Goal: Task Accomplishment & Management: Complete application form

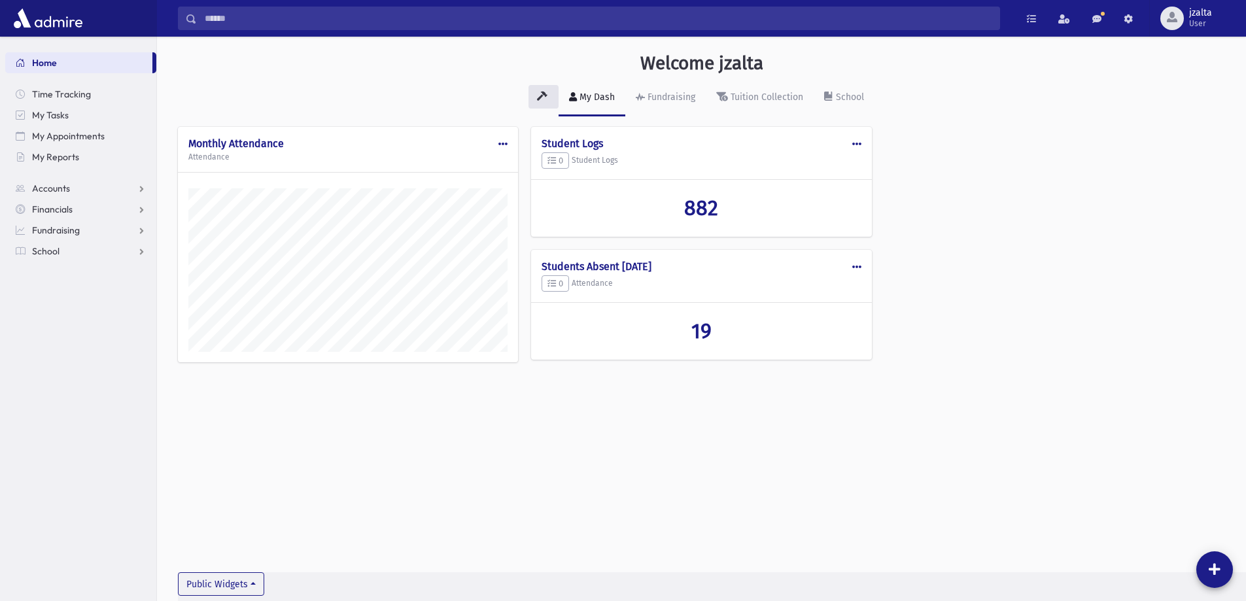
scroll to position [594, 1089]
click at [142, 253] on link "School" at bounding box center [80, 251] width 151 height 21
click at [140, 290] on link "Attendance" at bounding box center [80, 293] width 151 height 21
click at [58, 315] on span "Entry" at bounding box center [61, 314] width 22 height 12
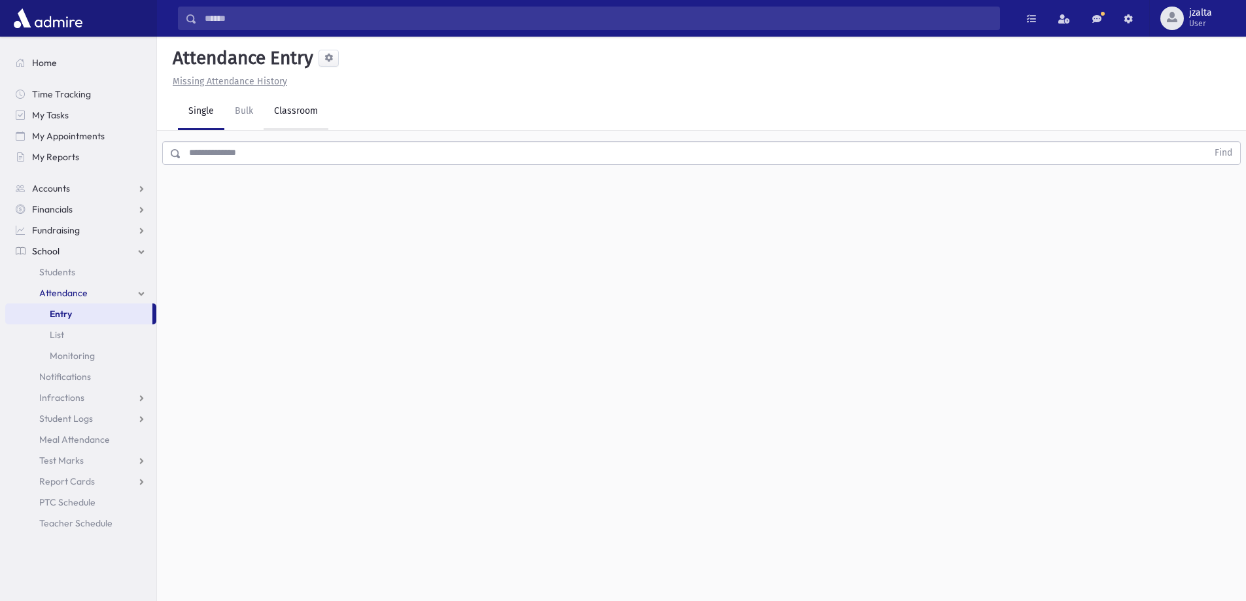
click at [279, 121] on link "Classroom" at bounding box center [296, 112] width 65 height 37
click at [299, 161] on button "--Select One--" at bounding box center [361, 170] width 157 height 24
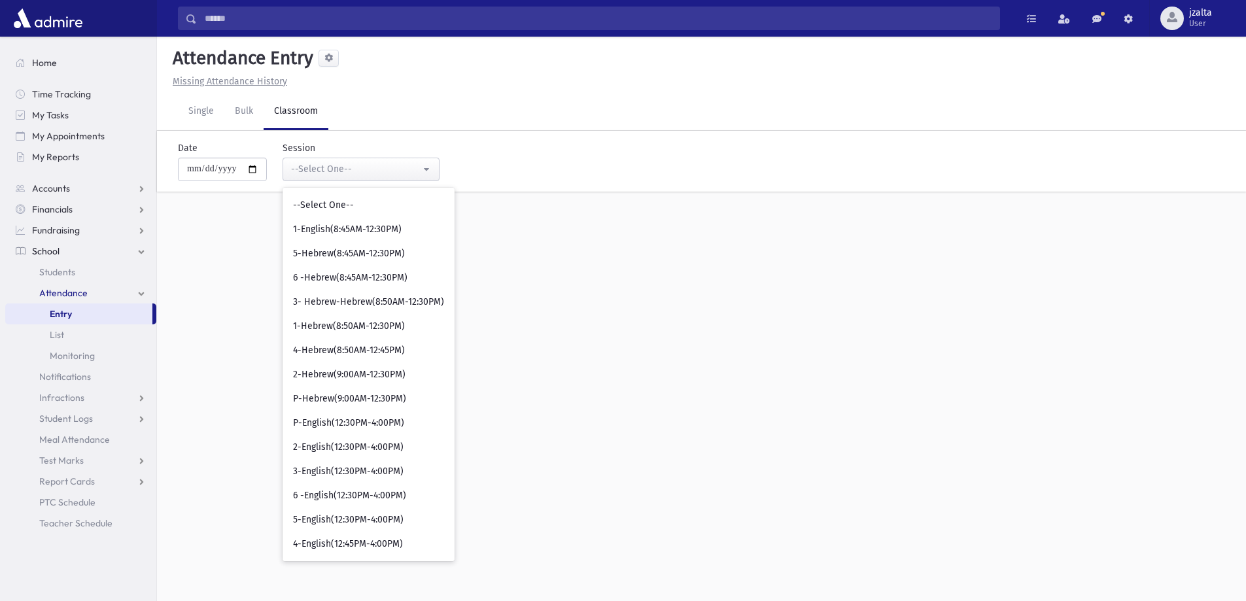
click at [68, 316] on span "Entry" at bounding box center [61, 314] width 22 height 12
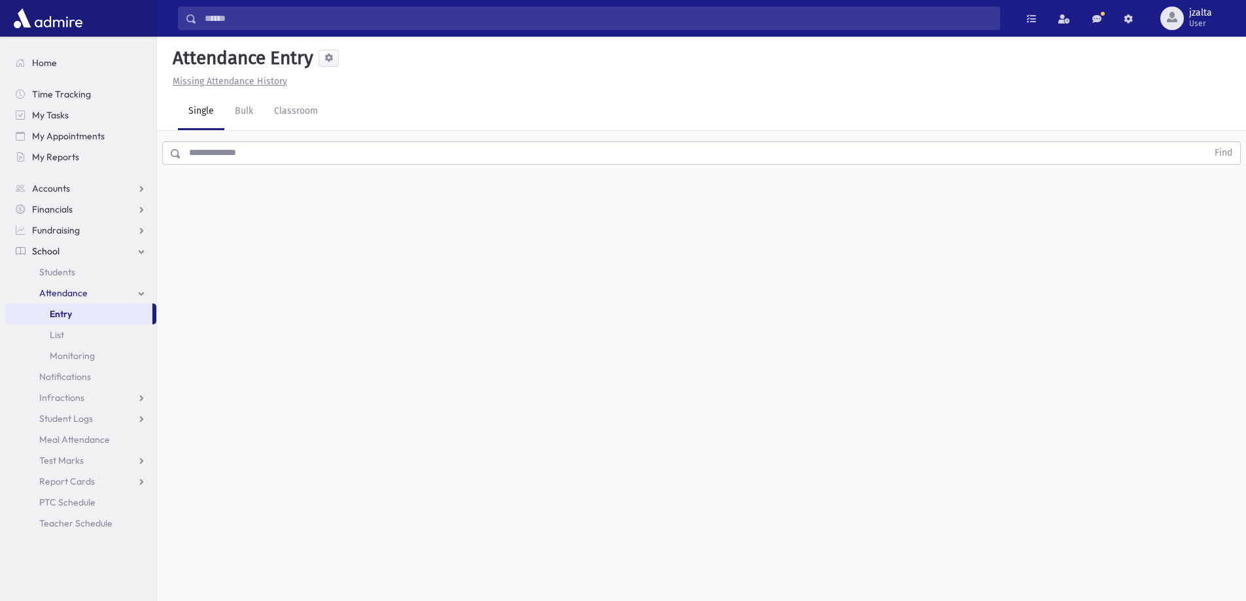
click at [241, 148] on input "text" at bounding box center [694, 153] width 1026 height 24
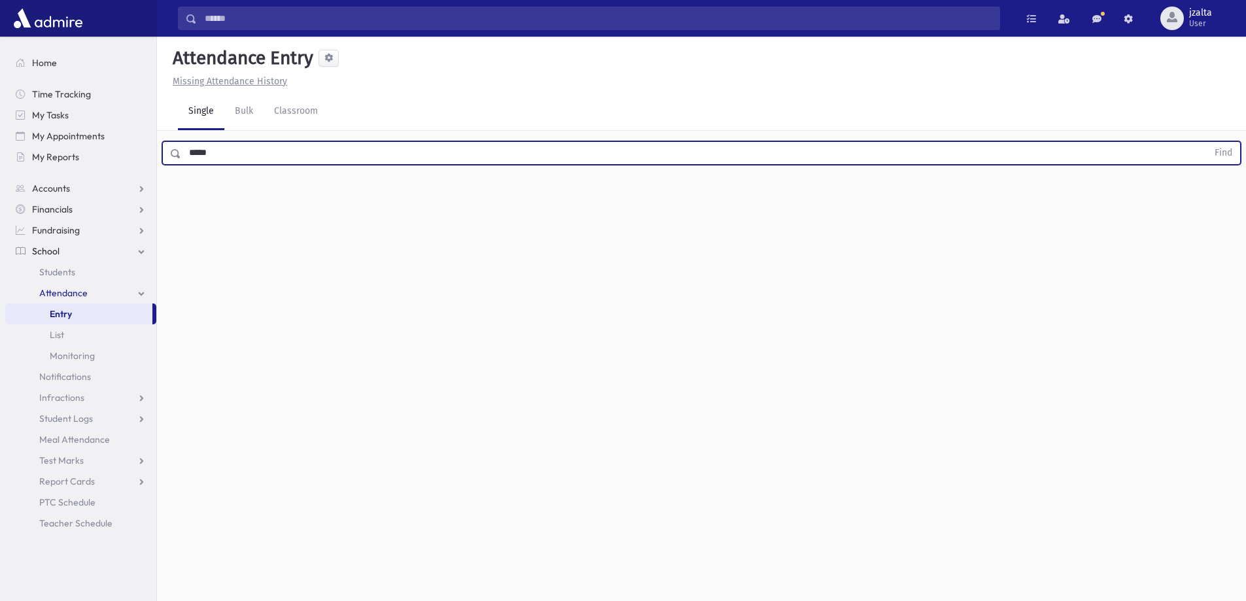
click at [1207, 142] on button "Find" at bounding box center [1223, 153] width 33 height 22
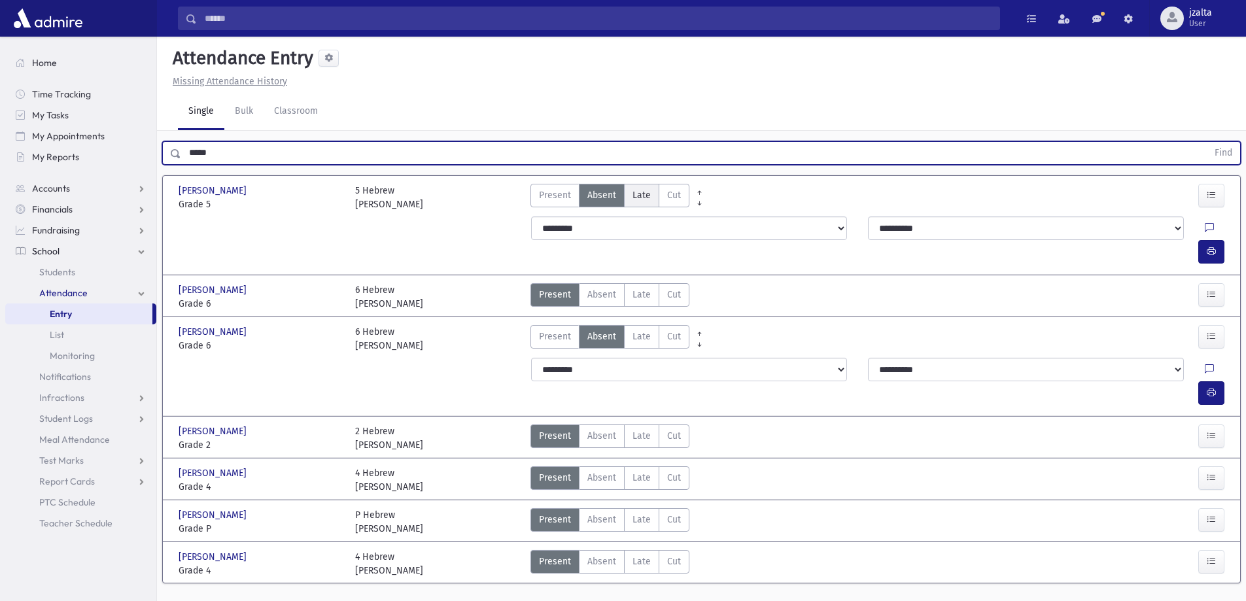
click at [639, 205] on label "Late L" at bounding box center [641, 196] width 35 height 24
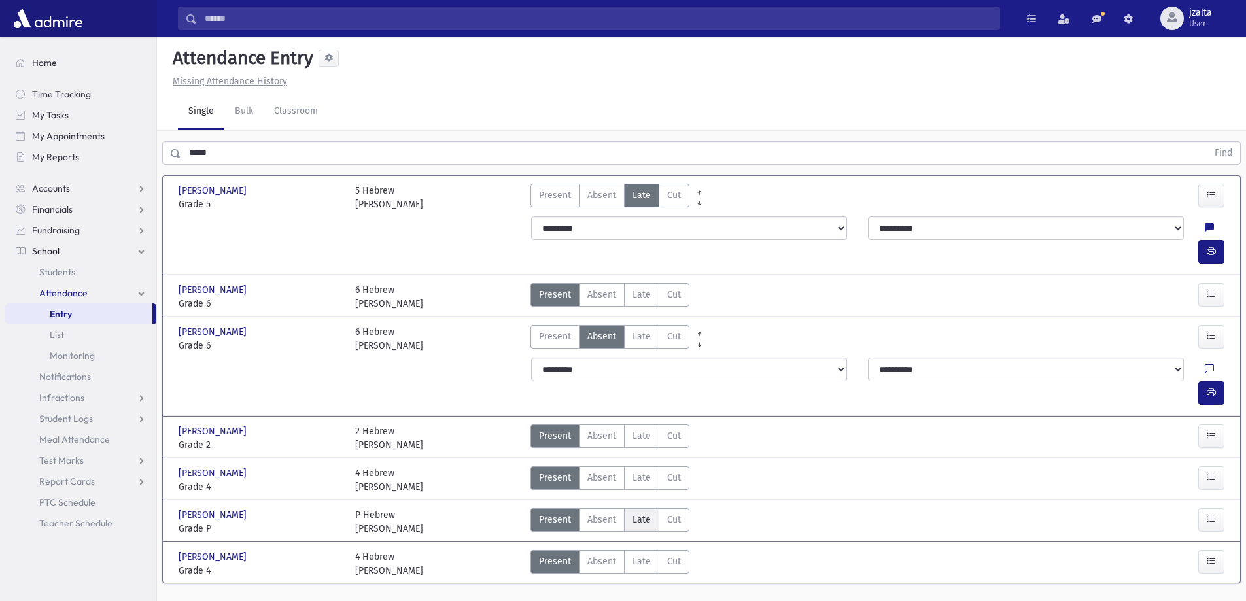
click at [643, 508] on label "Late L" at bounding box center [641, 520] width 35 height 24
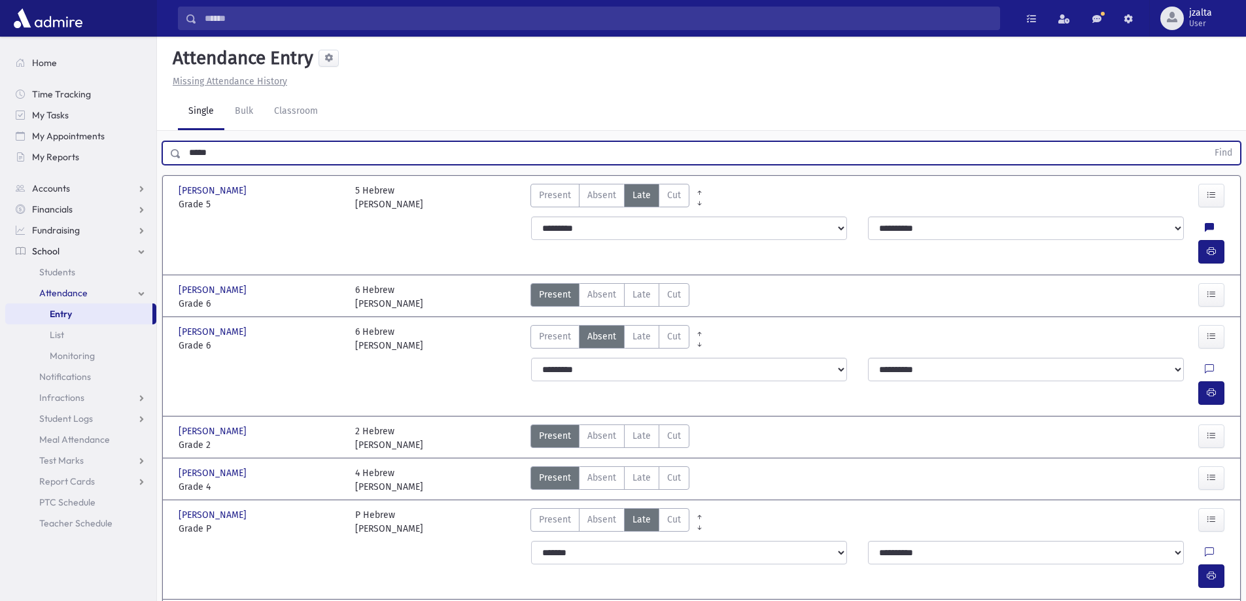
click at [233, 157] on input "*****" at bounding box center [694, 153] width 1026 height 24
click at [1207, 142] on button "Find" at bounding box center [1223, 153] width 33 height 22
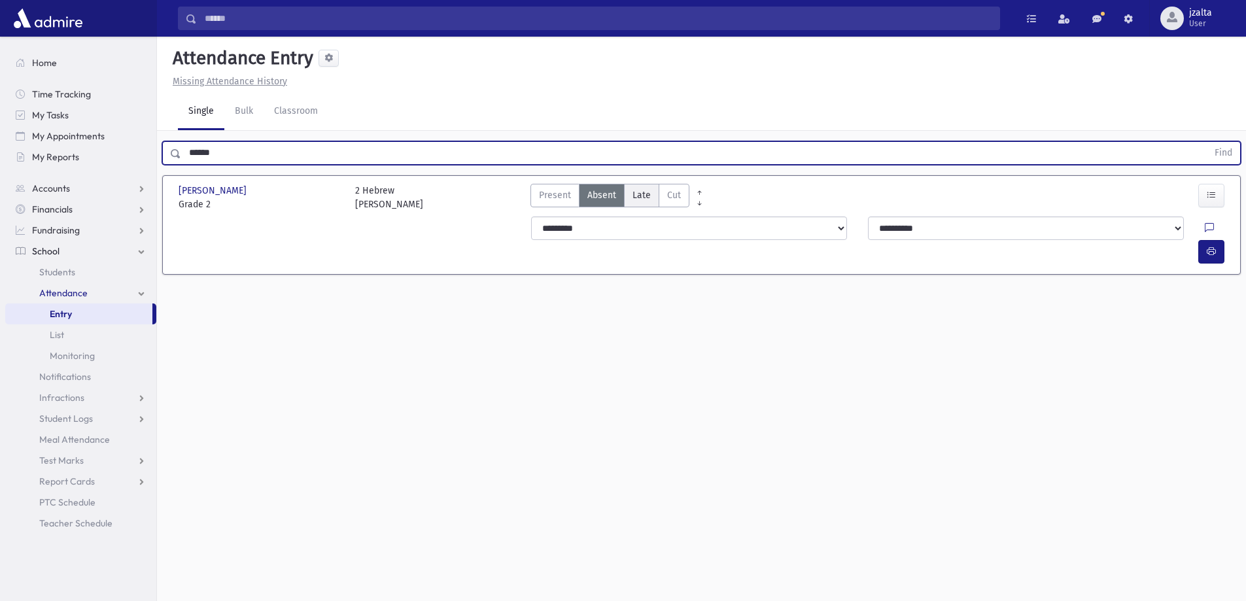
click at [645, 190] on span "Late" at bounding box center [642, 195] width 18 height 14
click at [650, 156] on input "******" at bounding box center [694, 153] width 1026 height 24
click at [1207, 142] on button "Find" at bounding box center [1223, 153] width 33 height 22
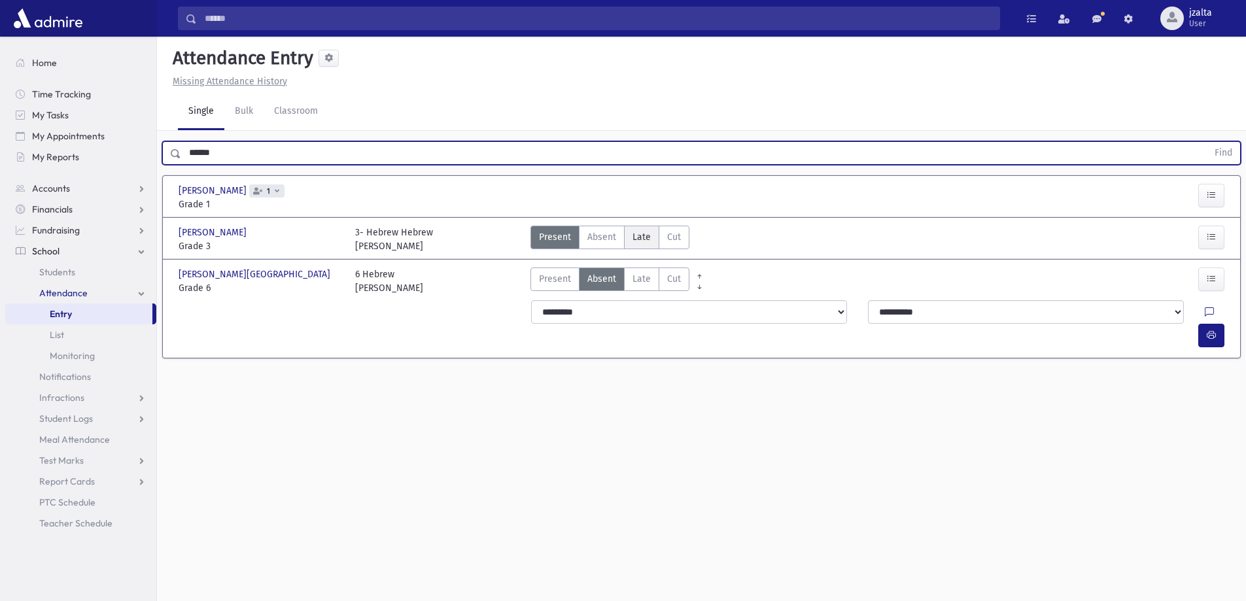
click at [633, 246] on label "Late L" at bounding box center [641, 238] width 35 height 24
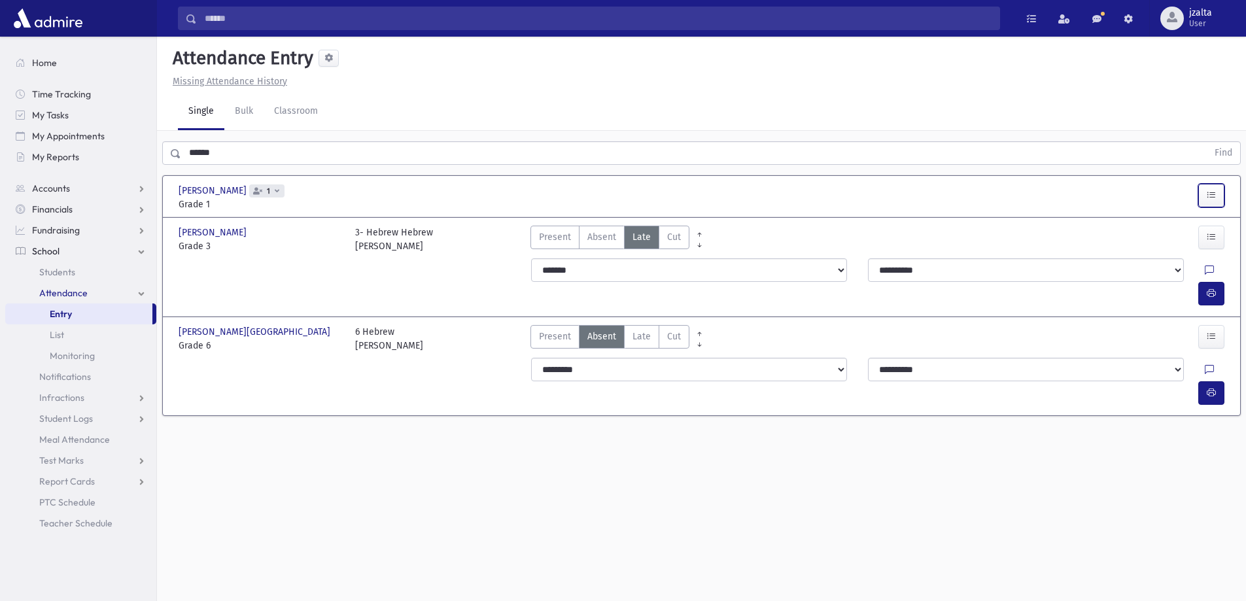
click at [1213, 204] on button "button" at bounding box center [1211, 196] width 26 height 24
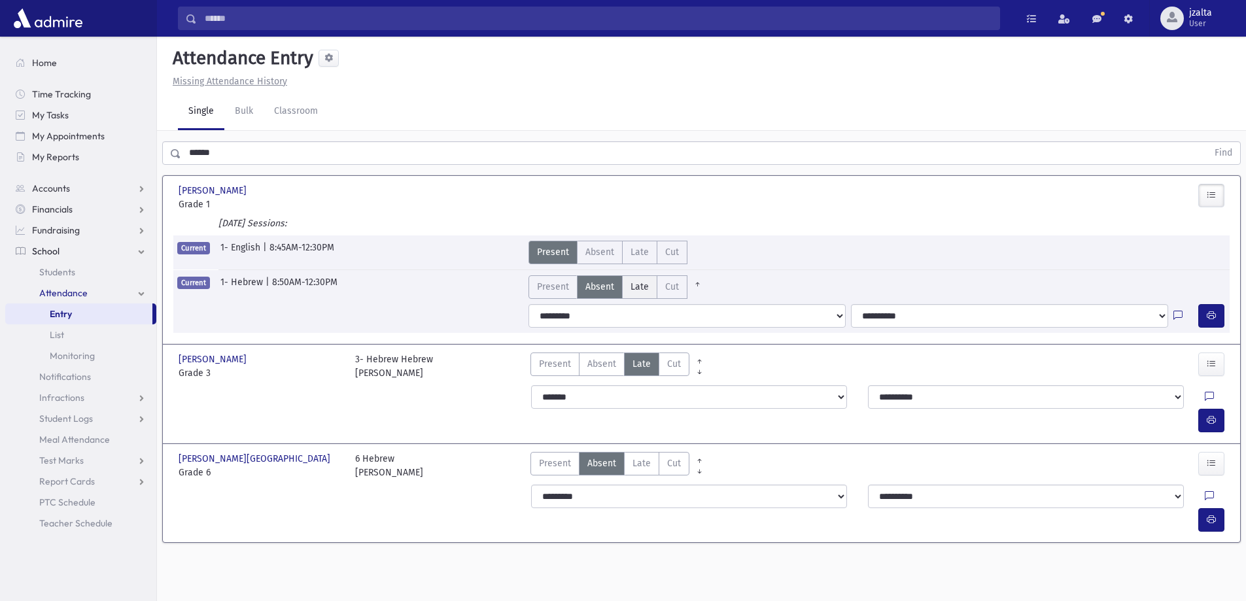
click at [637, 285] on span "Late" at bounding box center [640, 287] width 18 height 14
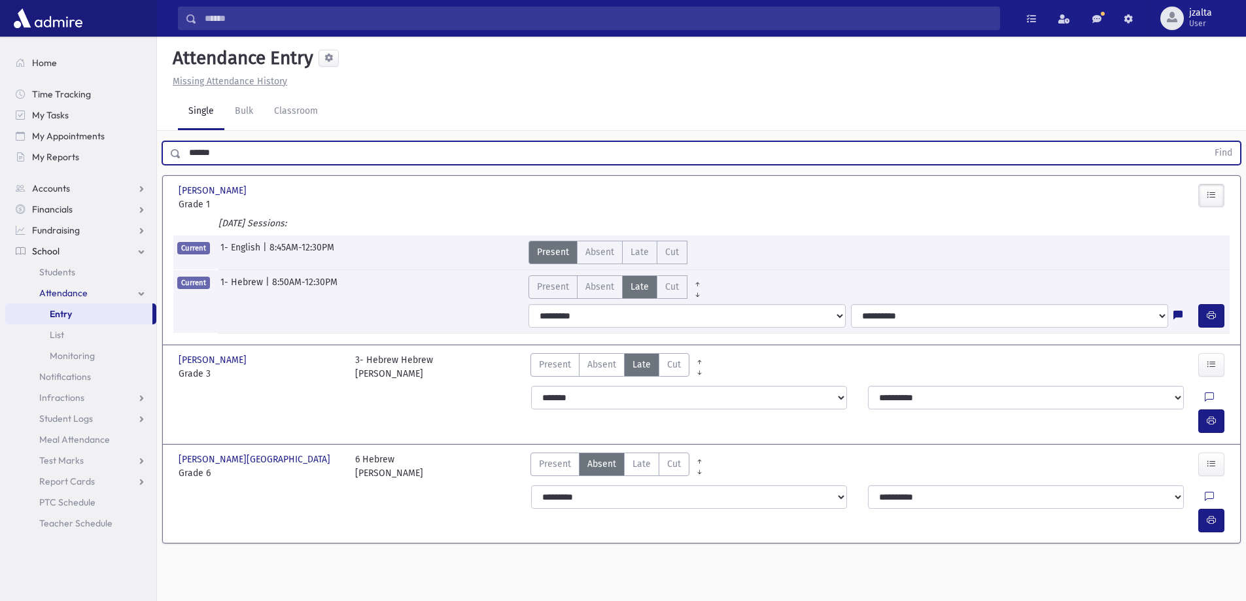
click at [322, 145] on input "******" at bounding box center [694, 153] width 1026 height 24
click at [1207, 142] on button "Find" at bounding box center [1223, 153] width 33 height 22
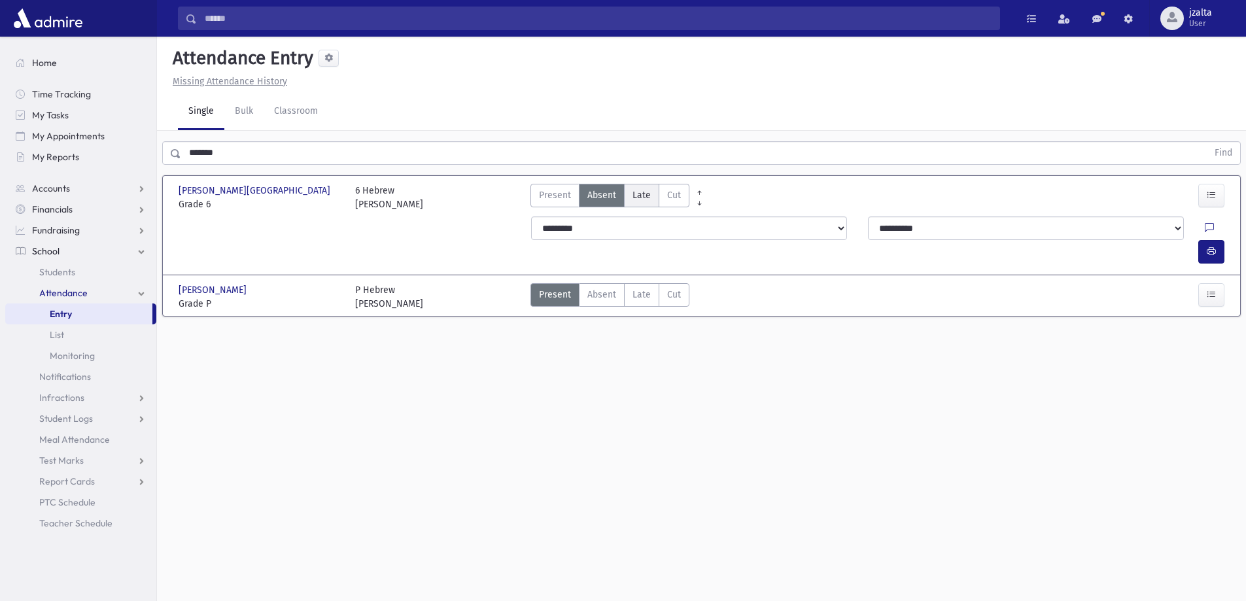
click at [647, 200] on span "Late" at bounding box center [642, 195] width 18 height 14
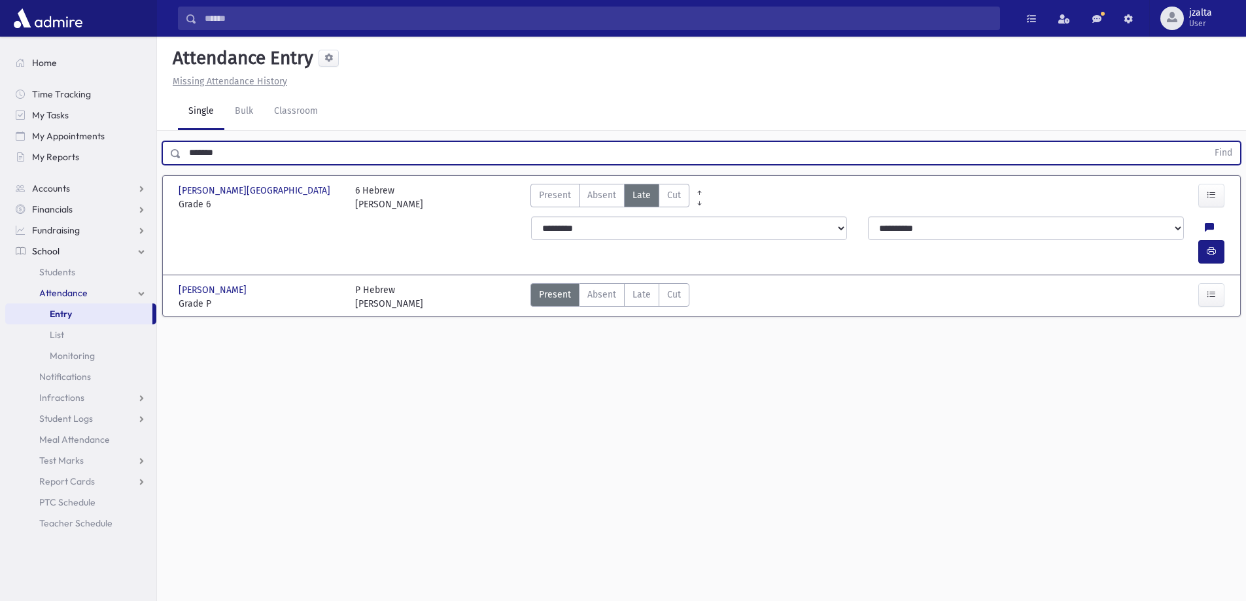
click at [622, 147] on input "*******" at bounding box center [694, 153] width 1026 height 24
click at [1207, 142] on button "Find" at bounding box center [1223, 153] width 33 height 22
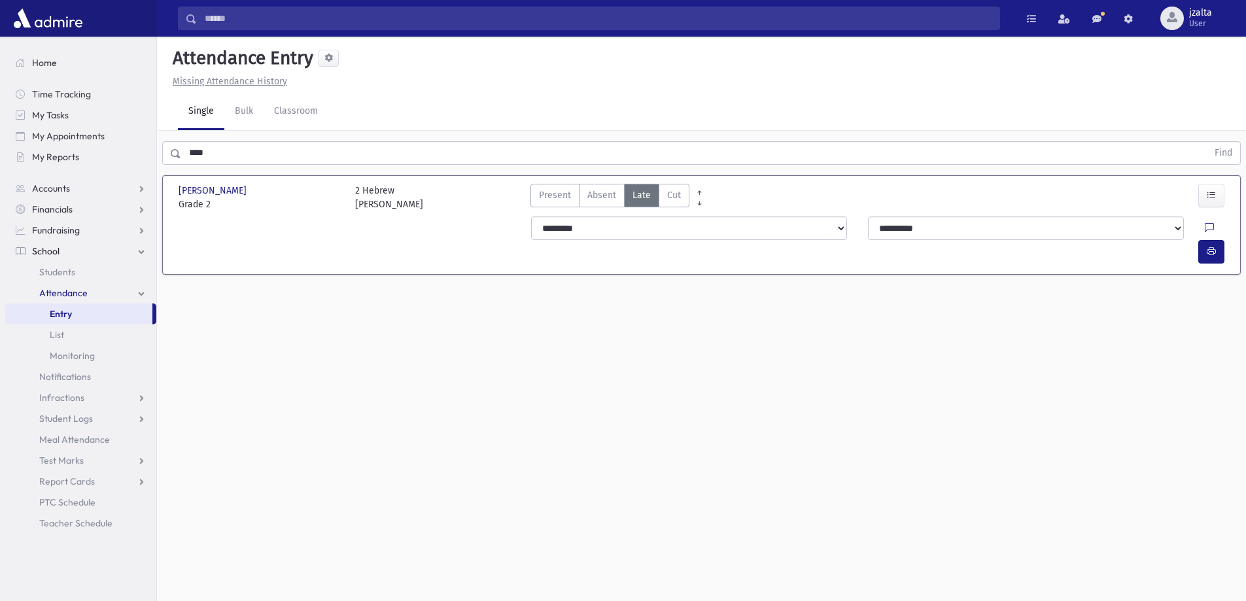
click at [650, 194] on label "Late L" at bounding box center [641, 196] width 35 height 24
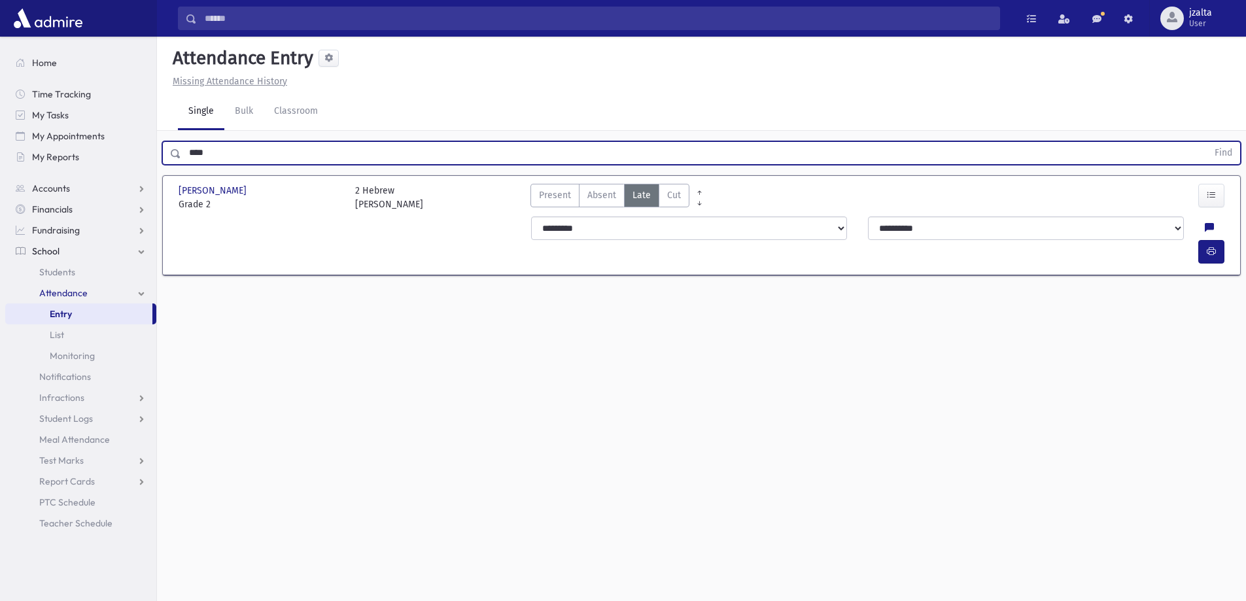
click at [434, 164] on input "****" at bounding box center [694, 153] width 1026 height 24
click at [1207, 142] on button "Find" at bounding box center [1223, 153] width 33 height 22
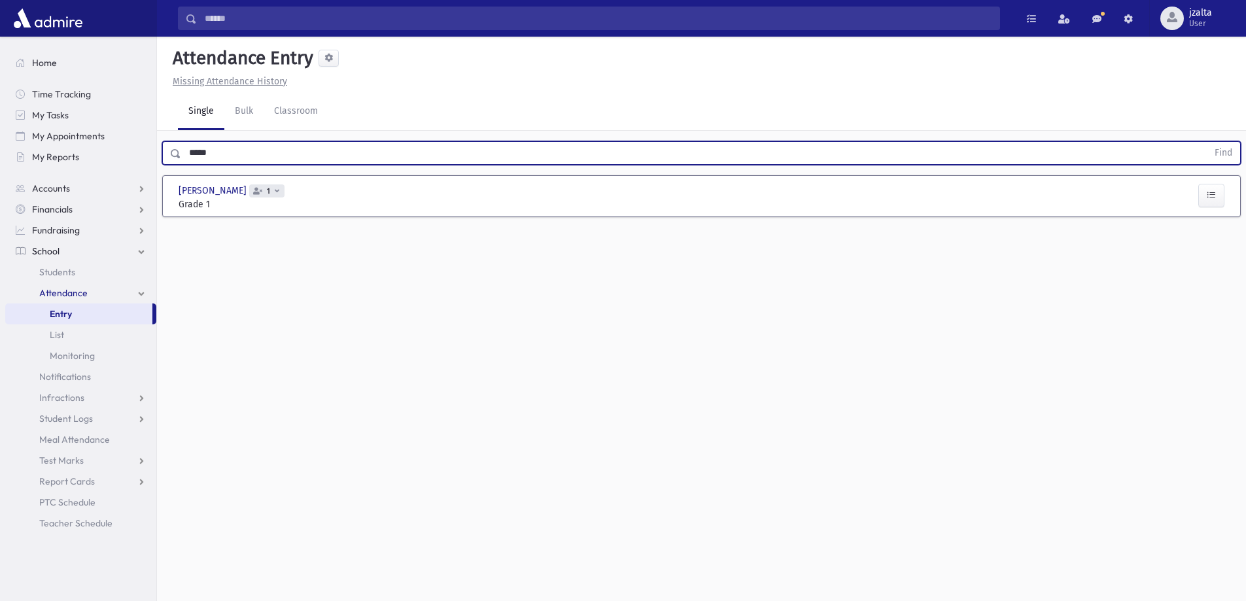
click at [1226, 198] on div at bounding box center [1187, 197] width 88 height 27
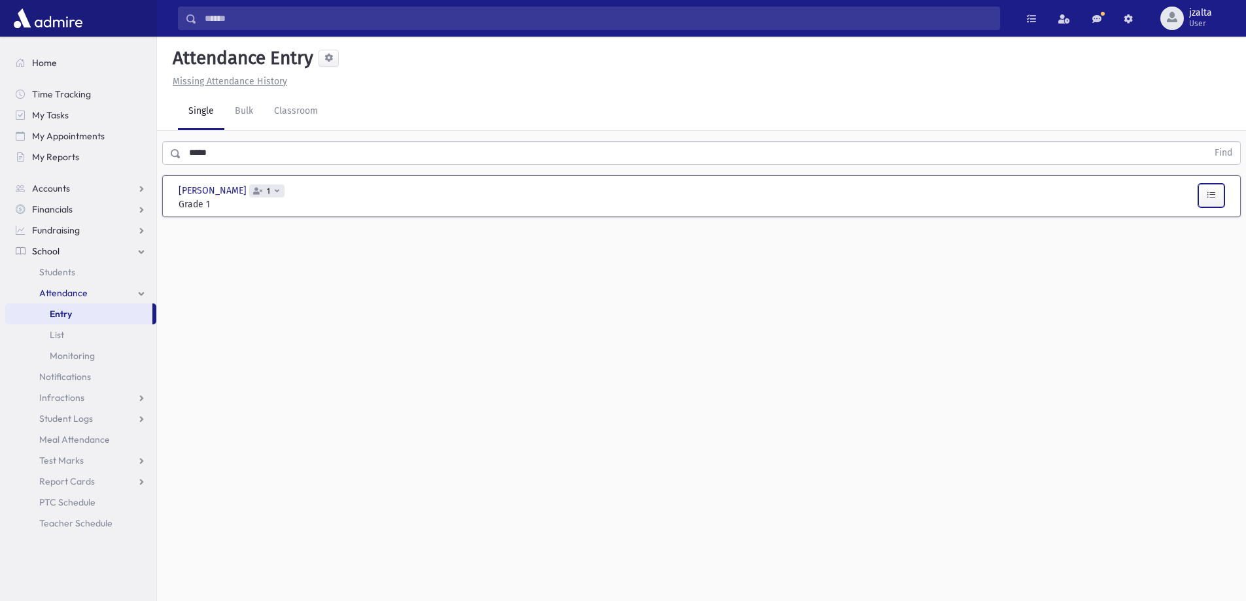
click at [1206, 192] on button "button" at bounding box center [1211, 196] width 26 height 24
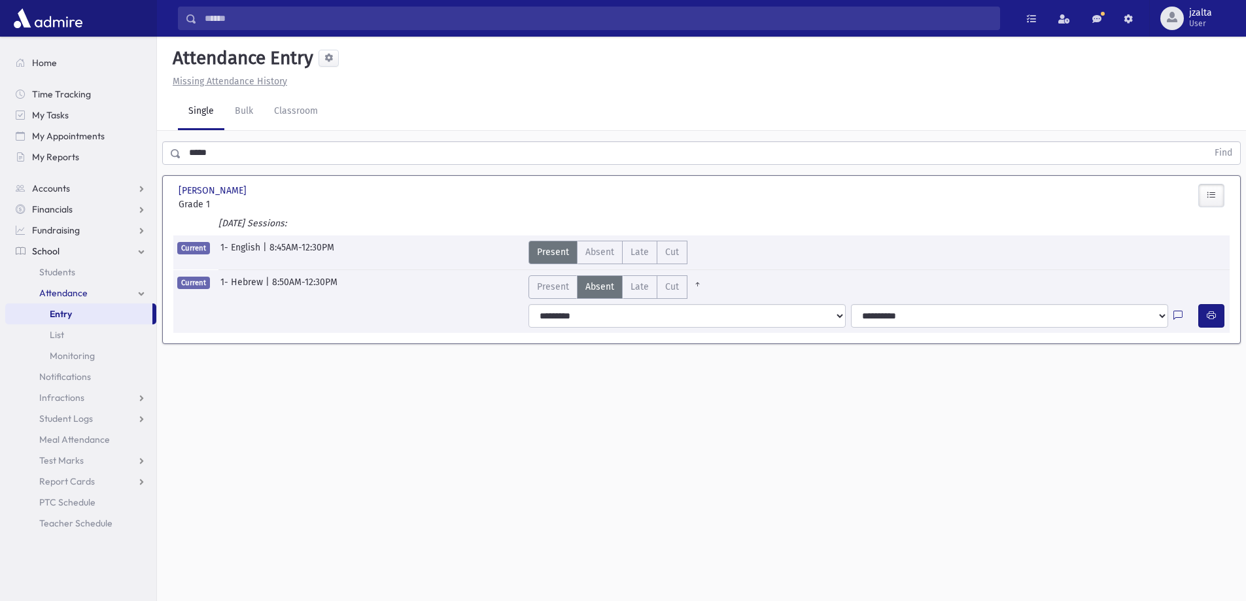
drag, startPoint x: 631, startPoint y: 278, endPoint x: 534, endPoint y: 190, distance: 131.5
click at [621, 274] on div "Current 1- Hebrew | 8:50AM-12:30PM Present P Absent A Late L Cut C" at bounding box center [701, 284] width 1069 height 29
click at [646, 287] on span "Late" at bounding box center [640, 287] width 18 height 14
click at [526, 139] on div "***** Find" at bounding box center [701, 150] width 1089 height 39
click at [526, 147] on input "*****" at bounding box center [694, 153] width 1026 height 24
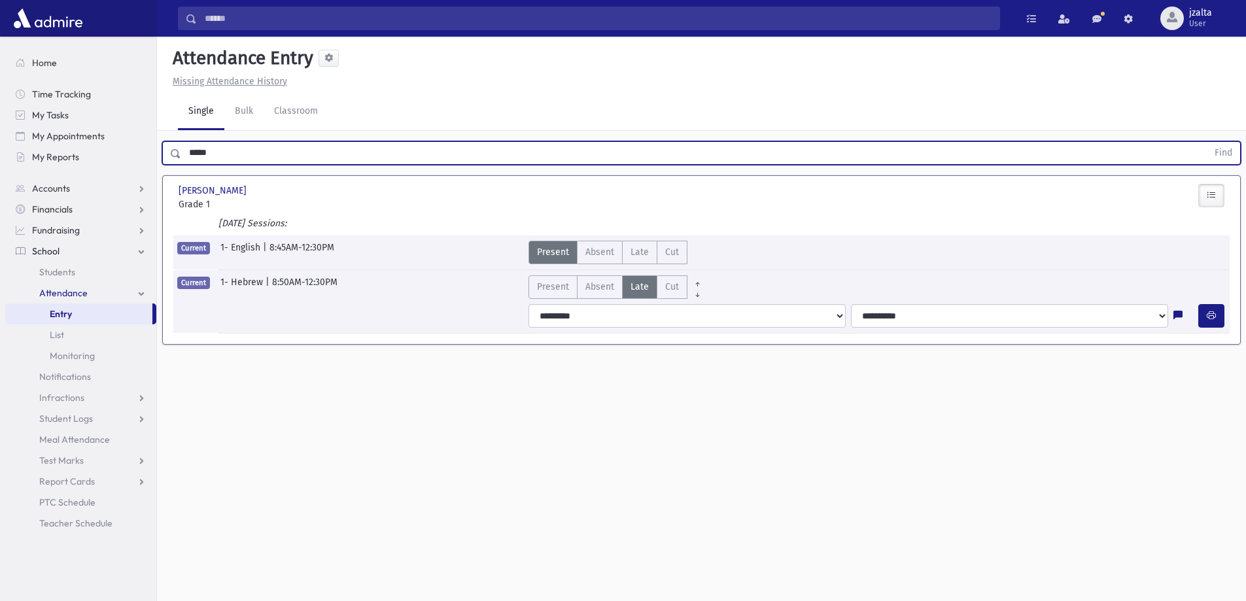
click at [526, 147] on input "*****" at bounding box center [694, 153] width 1026 height 24
click at [1207, 142] on button "Find" at bounding box center [1223, 153] width 33 height 22
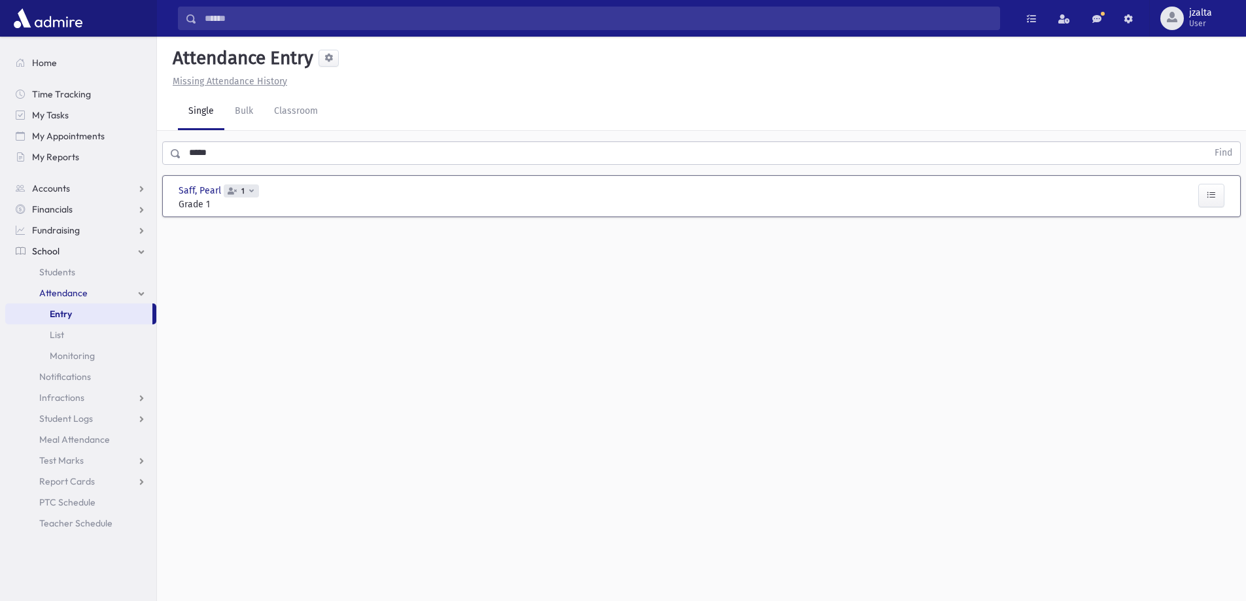
click at [1193, 194] on div at bounding box center [1187, 197] width 88 height 27
click at [1228, 203] on div at bounding box center [1187, 197] width 88 height 27
click at [1202, 198] on button "button" at bounding box center [1211, 196] width 26 height 24
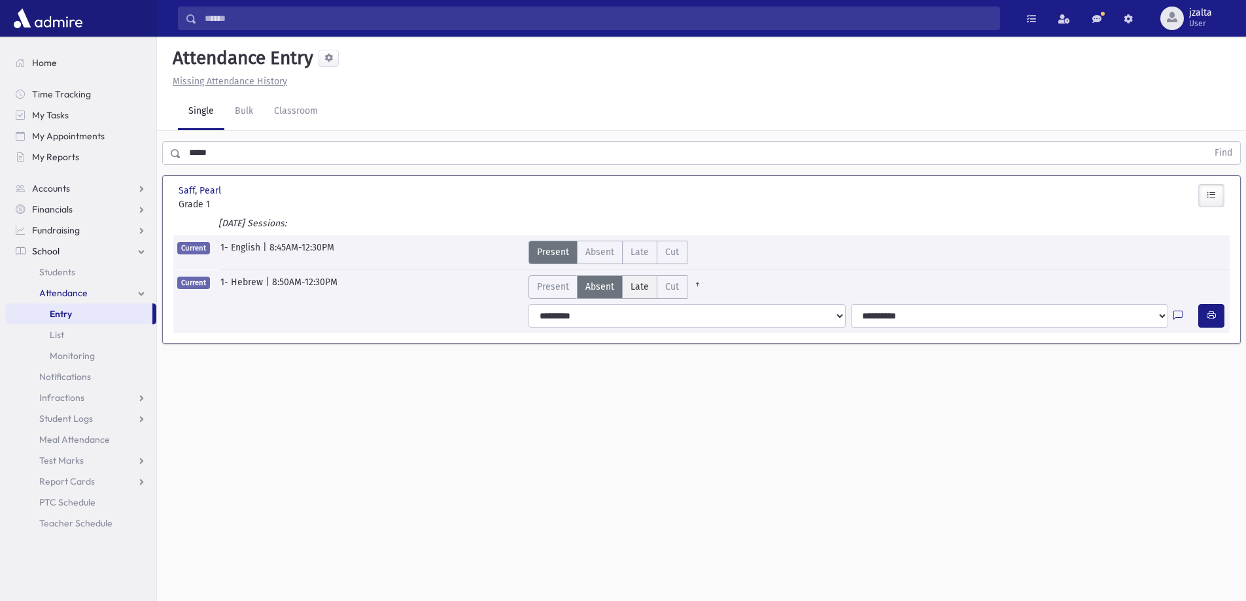
click at [632, 284] on span "Late" at bounding box center [640, 287] width 18 height 14
click at [563, 148] on input "*****" at bounding box center [694, 153] width 1026 height 24
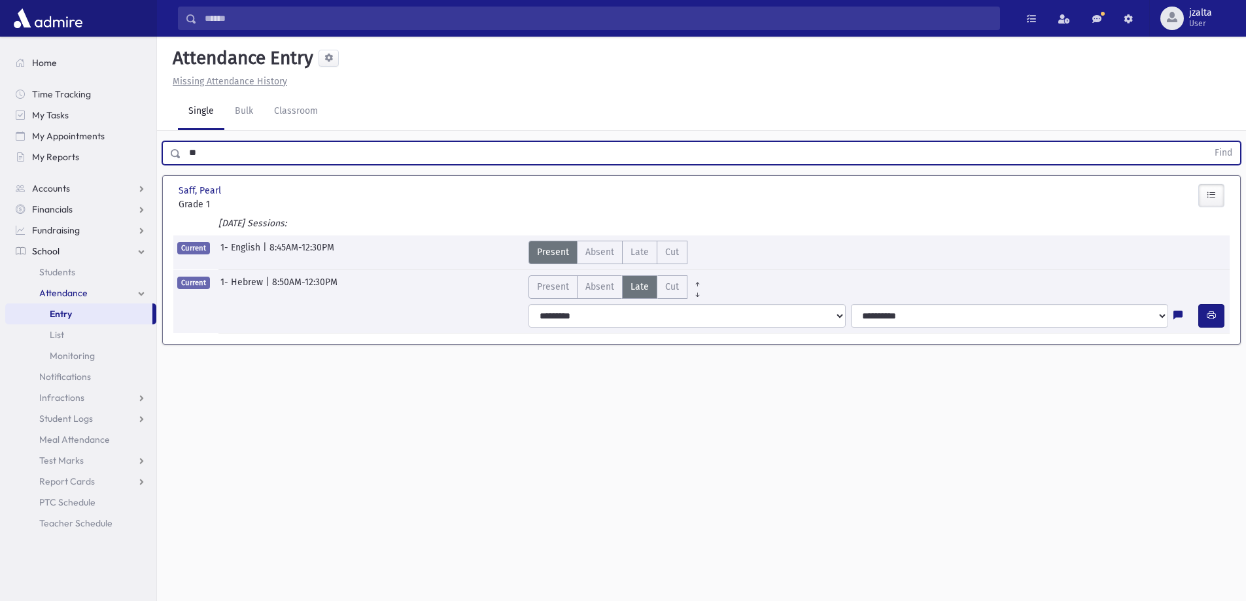
type input "*"
click at [1207, 142] on button "Find" at bounding box center [1223, 153] width 33 height 22
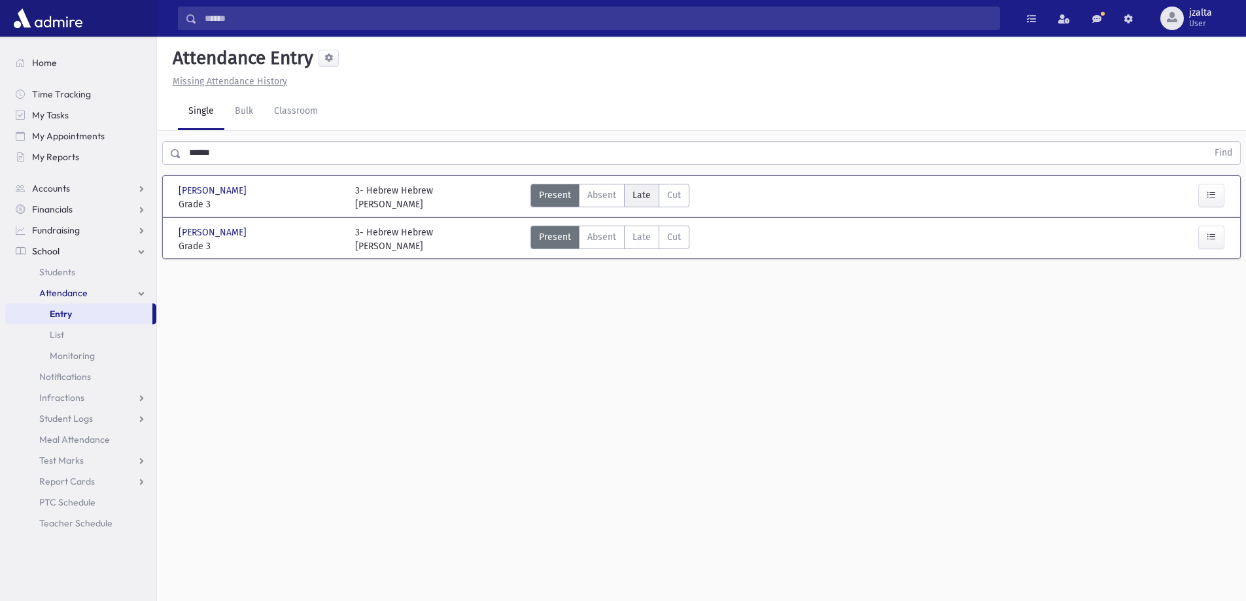
click at [643, 205] on label "Late L" at bounding box center [641, 196] width 35 height 24
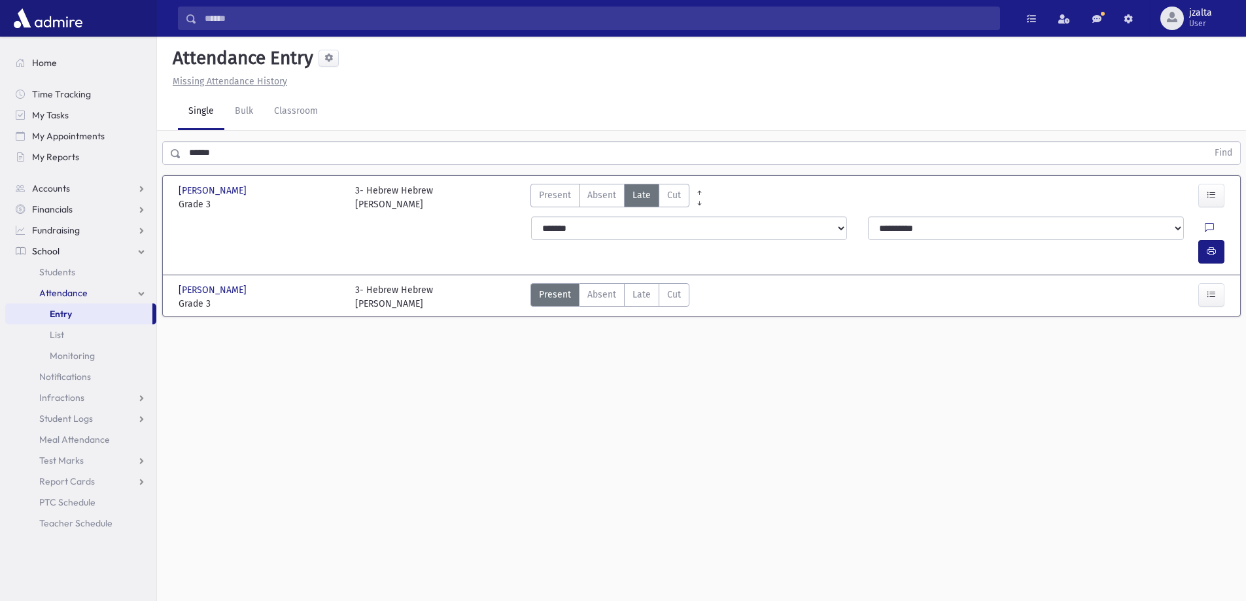
click at [622, 160] on input "******" at bounding box center [694, 153] width 1026 height 24
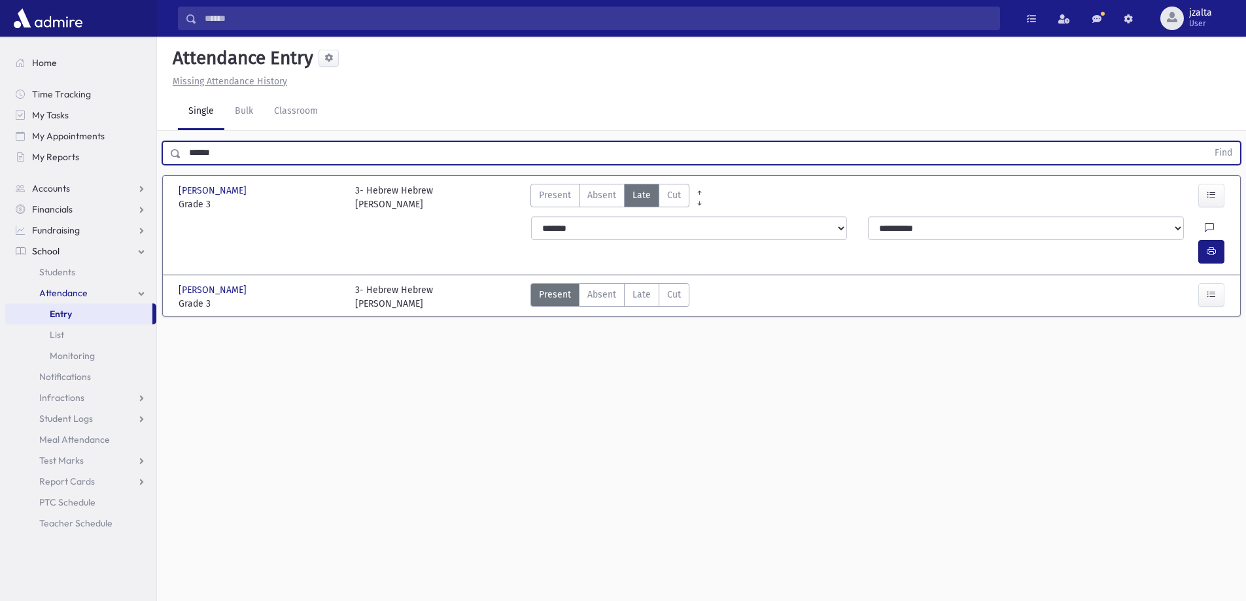
click at [621, 160] on input "******" at bounding box center [694, 153] width 1026 height 24
type input "*****"
click at [1207, 142] on button "Find" at bounding box center [1223, 153] width 33 height 22
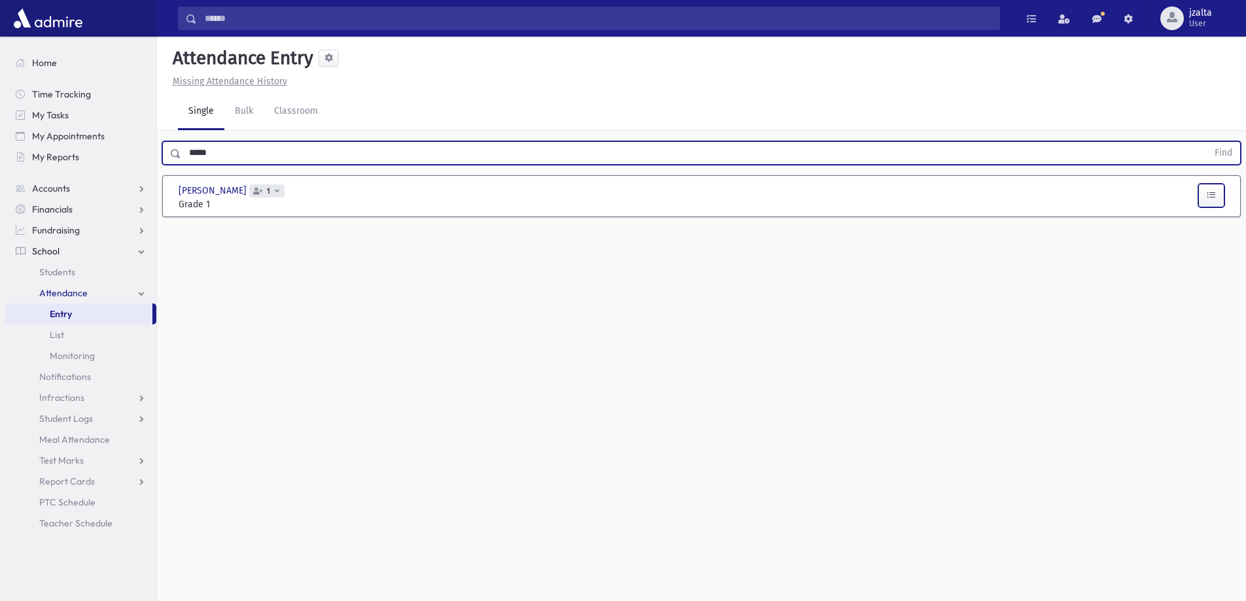
click at [1202, 188] on button "button" at bounding box center [1211, 196] width 26 height 24
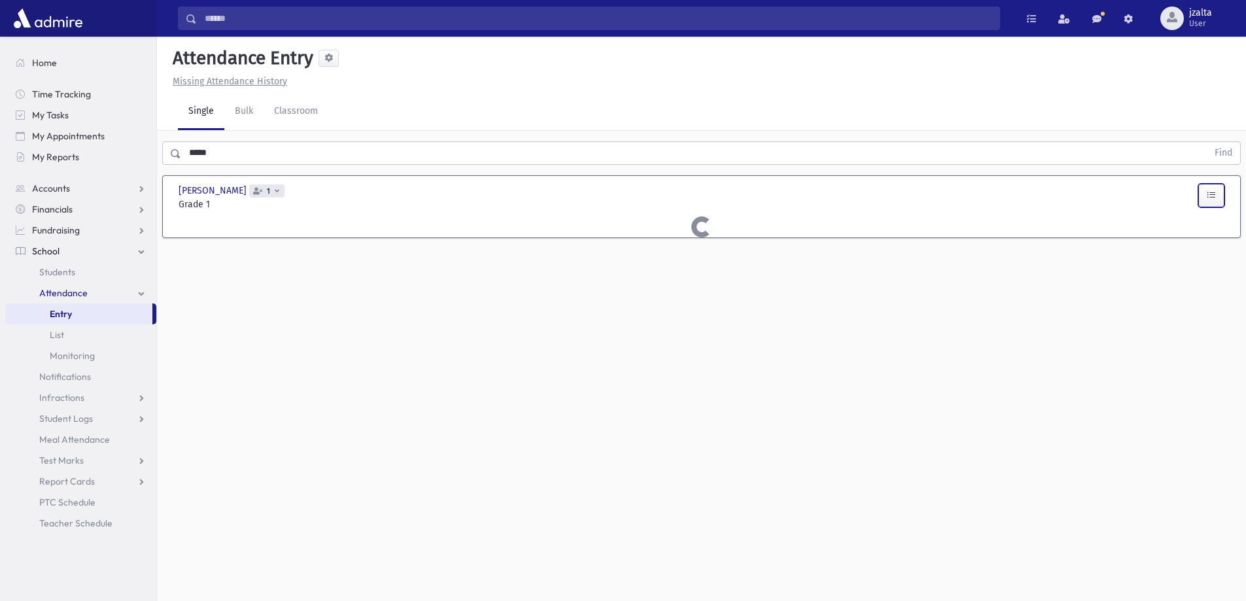
click at [1202, 188] on button "button" at bounding box center [1211, 196] width 26 height 24
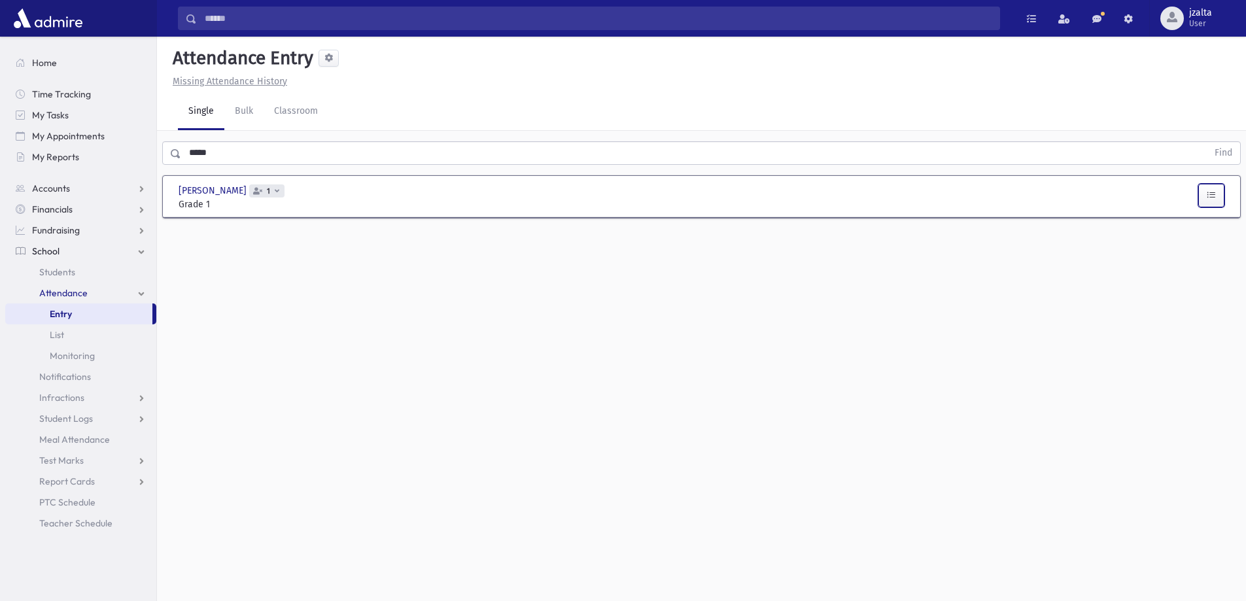
click at [1222, 200] on button "button" at bounding box center [1211, 196] width 26 height 24
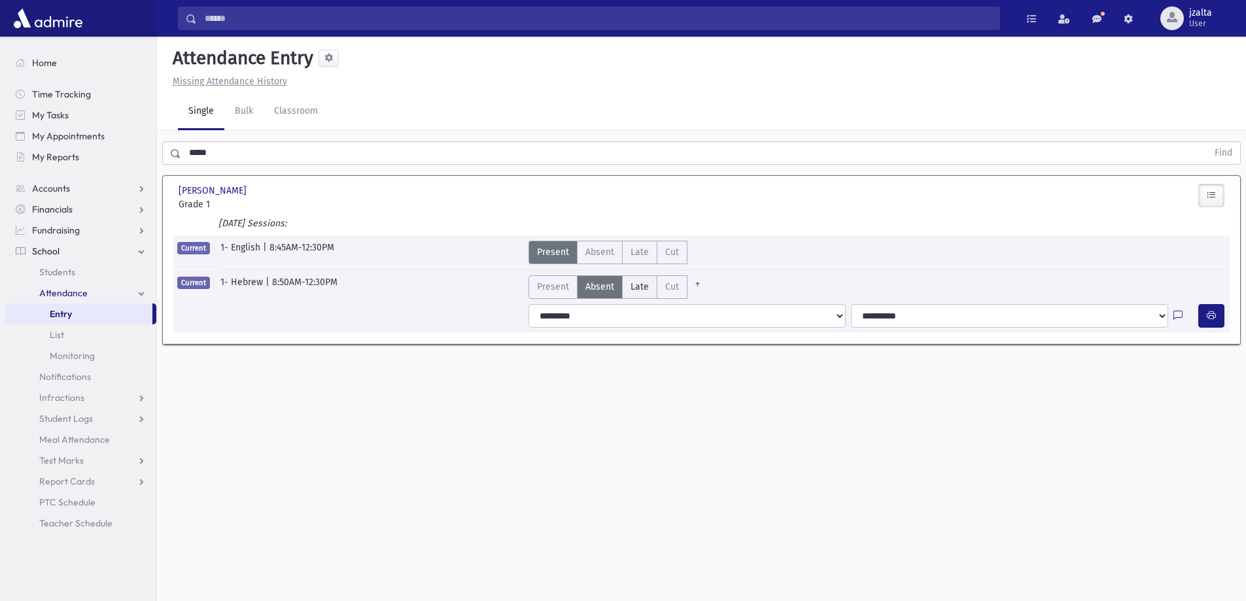
click at [631, 288] on span "Late" at bounding box center [640, 287] width 18 height 14
click at [300, 108] on link "Classroom" at bounding box center [296, 112] width 65 height 37
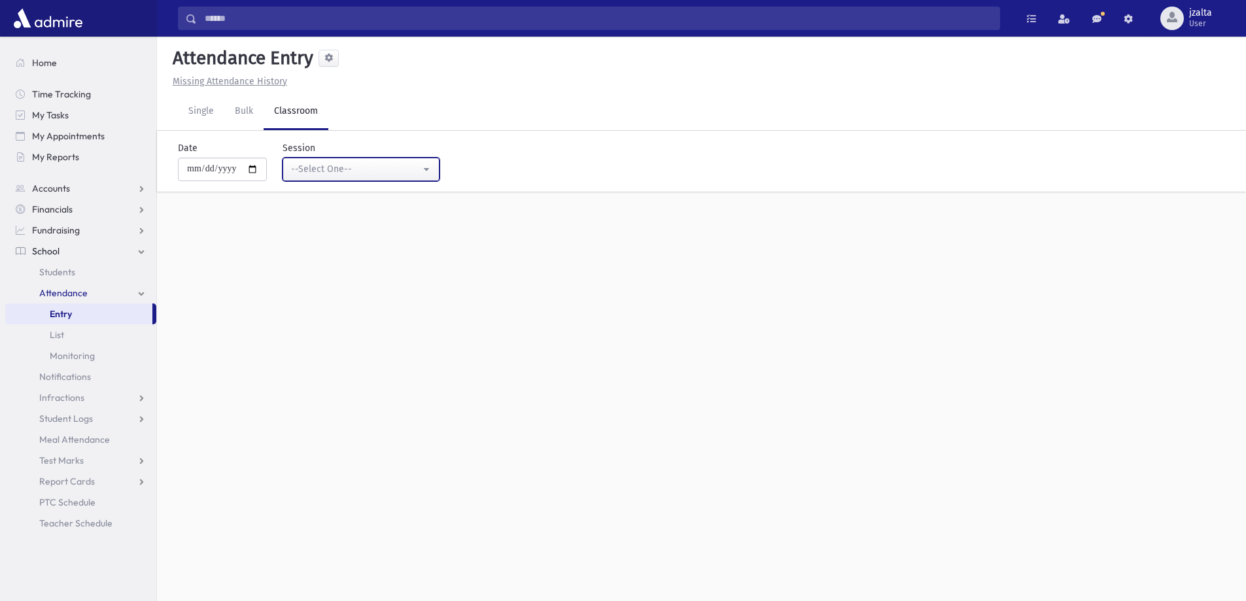
drag, startPoint x: 321, startPoint y: 173, endPoint x: 326, endPoint y: 187, distance: 15.3
click at [322, 177] on button "--Select One--" at bounding box center [361, 170] width 157 height 24
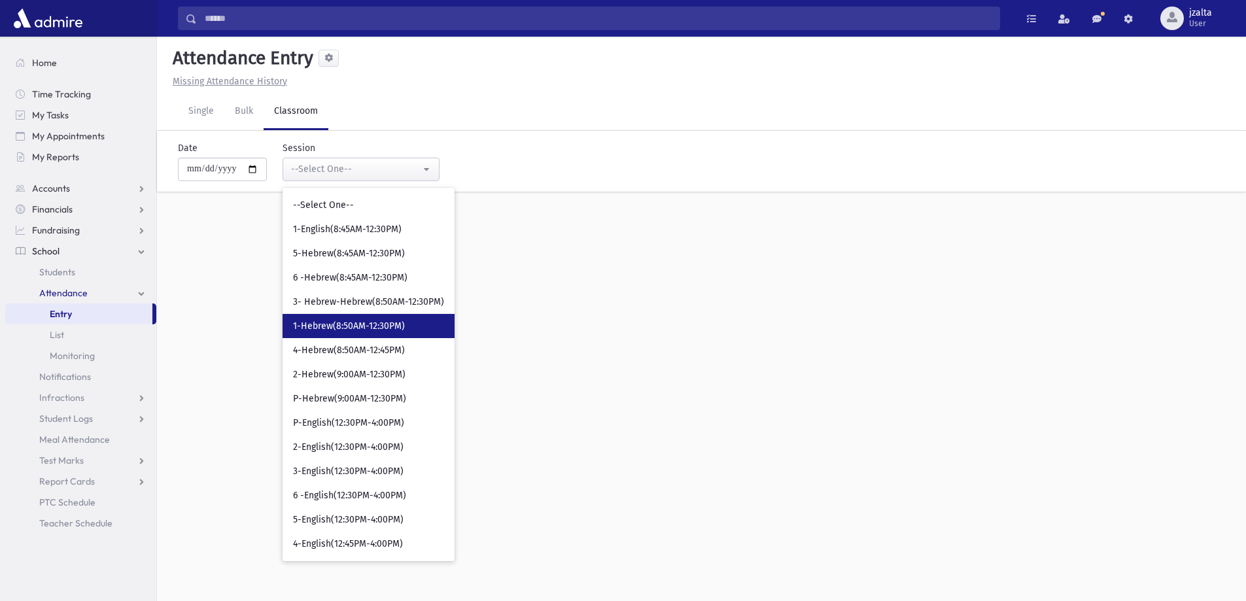
click at [362, 322] on span "1-Hebrew(8:50AM-12:30PM)" at bounding box center [349, 326] width 112 height 13
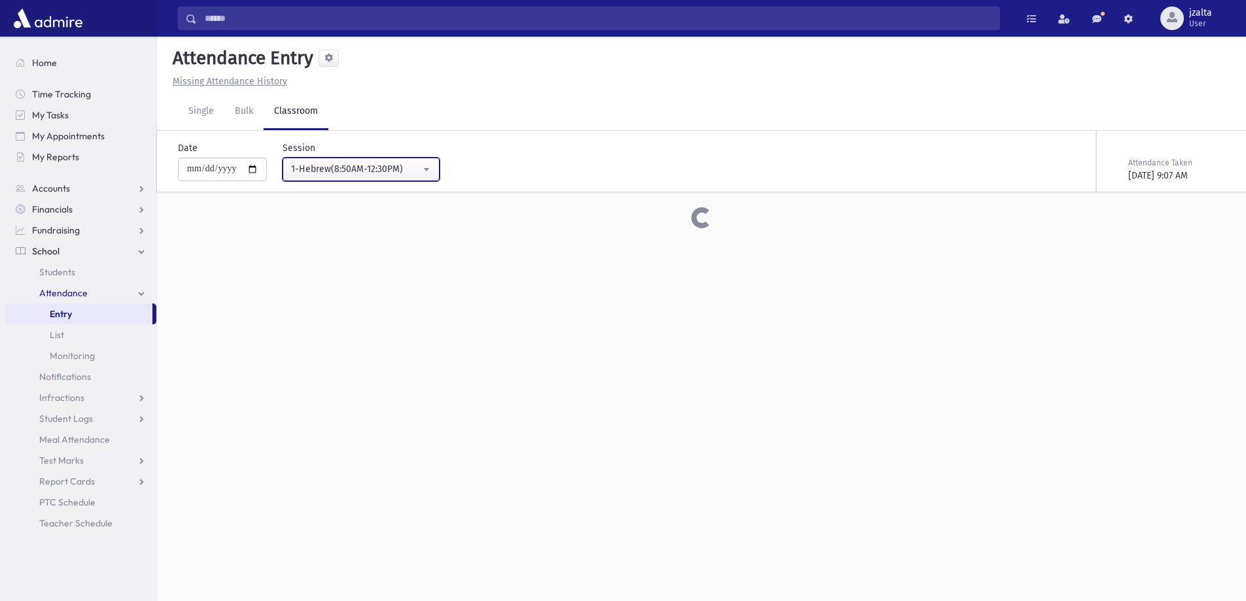
click at [356, 168] on div "1-Hebrew(8:50AM-12:30PM)" at bounding box center [356, 169] width 130 height 14
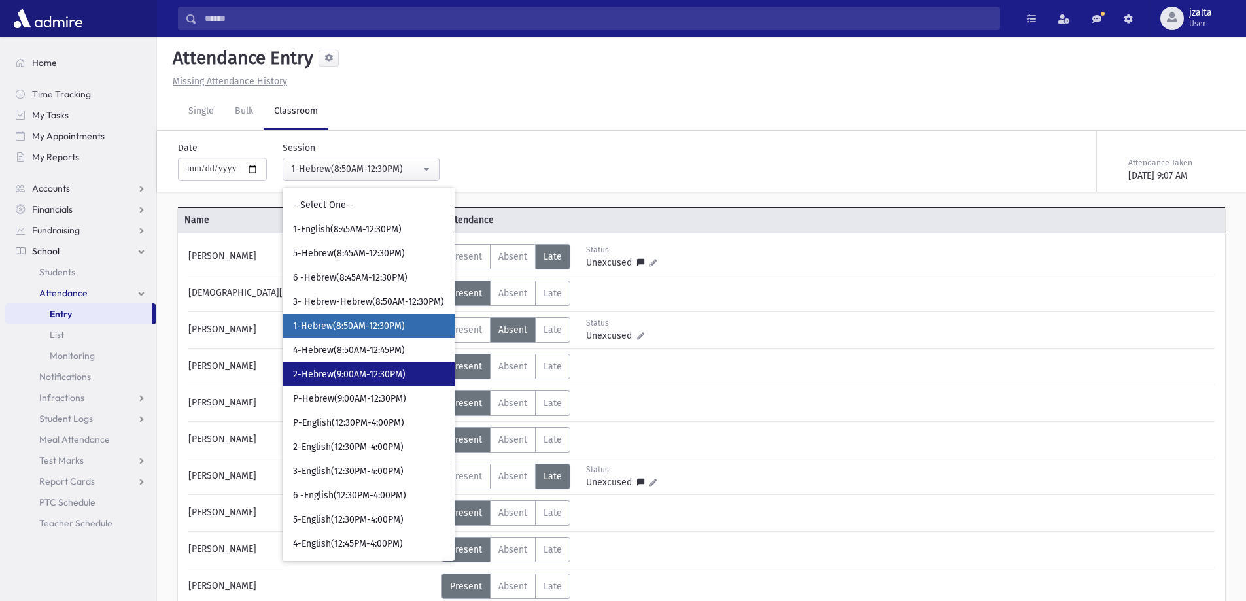
click at [353, 379] on span "2-Hebrew(9:00AM-12:30PM)" at bounding box center [349, 374] width 113 height 13
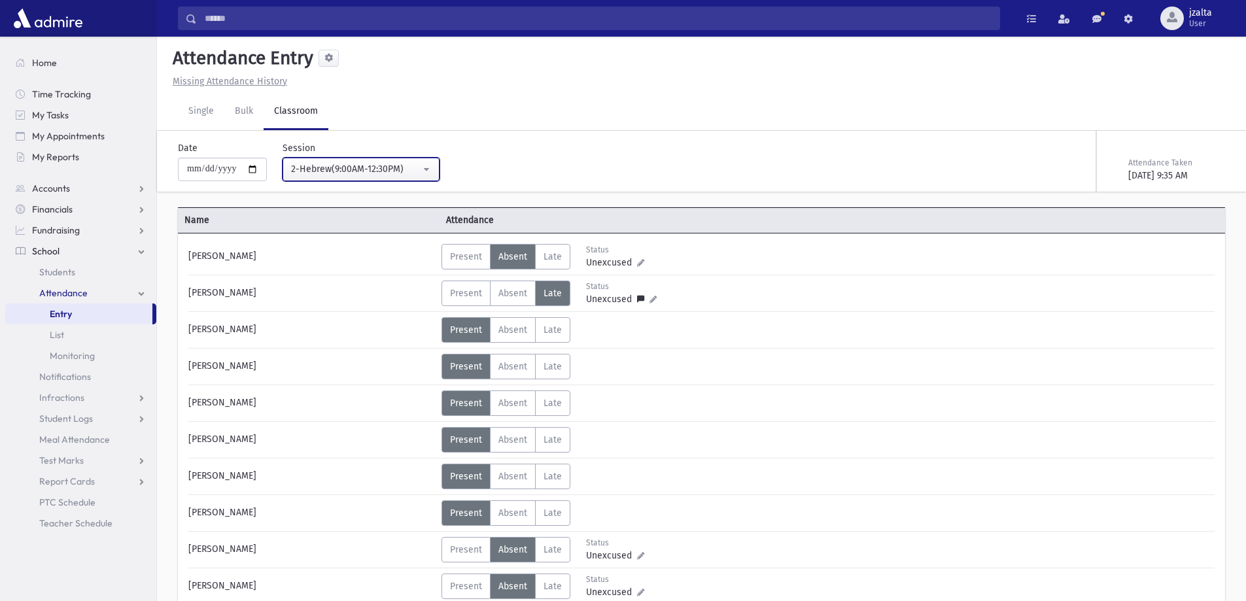
click at [356, 176] on div "2-Hebrew(9:00AM-12:30PM)" at bounding box center [356, 169] width 130 height 14
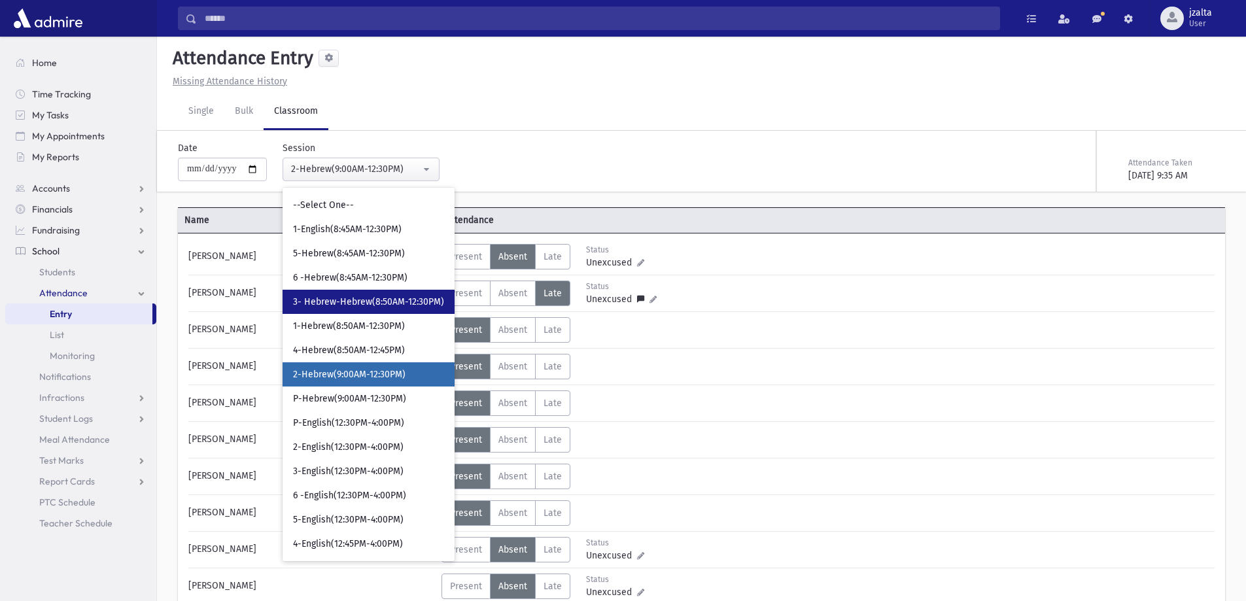
click at [355, 308] on span "3- Hebrew-Hebrew(8:50AM-12:30PM)" at bounding box center [368, 302] width 151 height 13
select select "***"
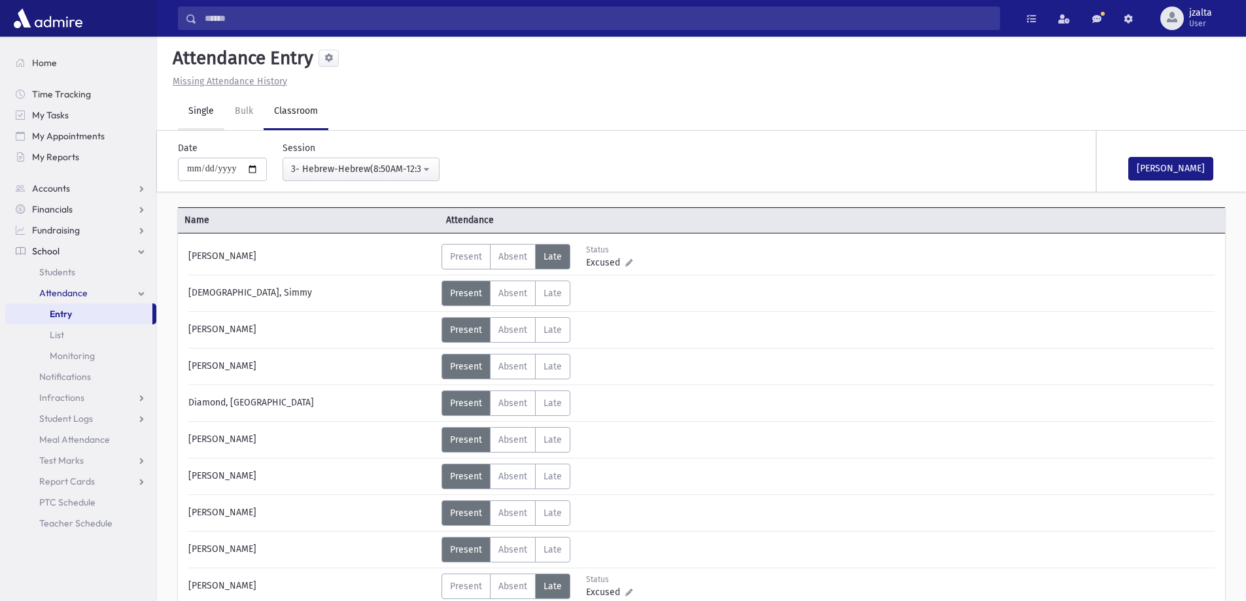
click at [200, 115] on link "Single" at bounding box center [201, 112] width 46 height 37
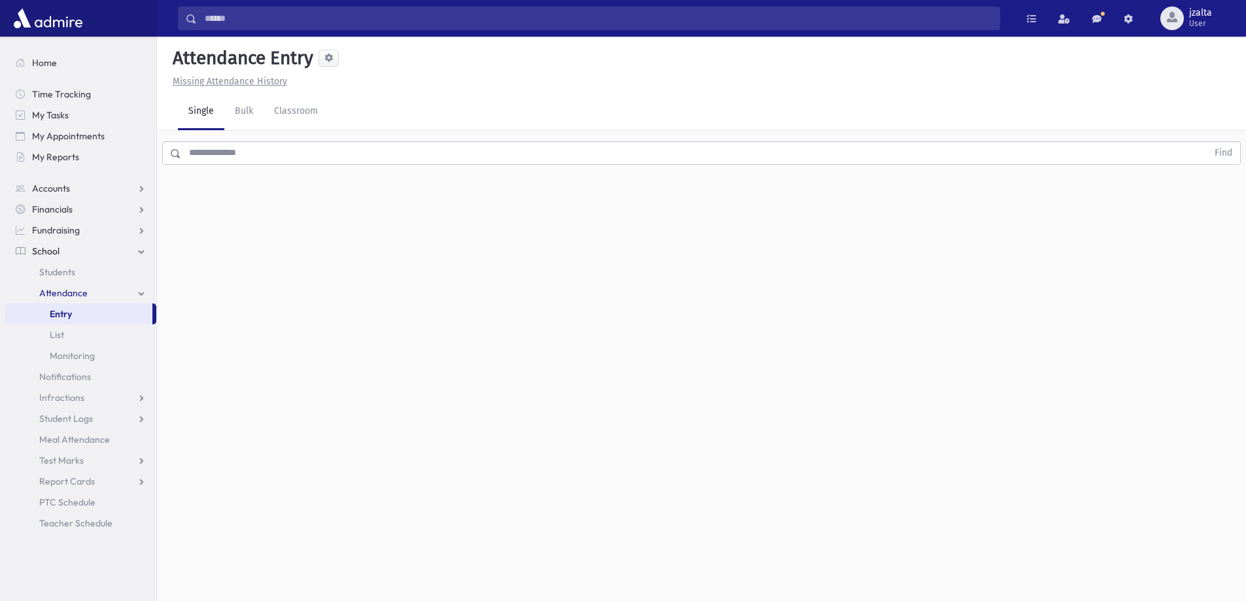
click at [269, 153] on input "text" at bounding box center [694, 153] width 1026 height 24
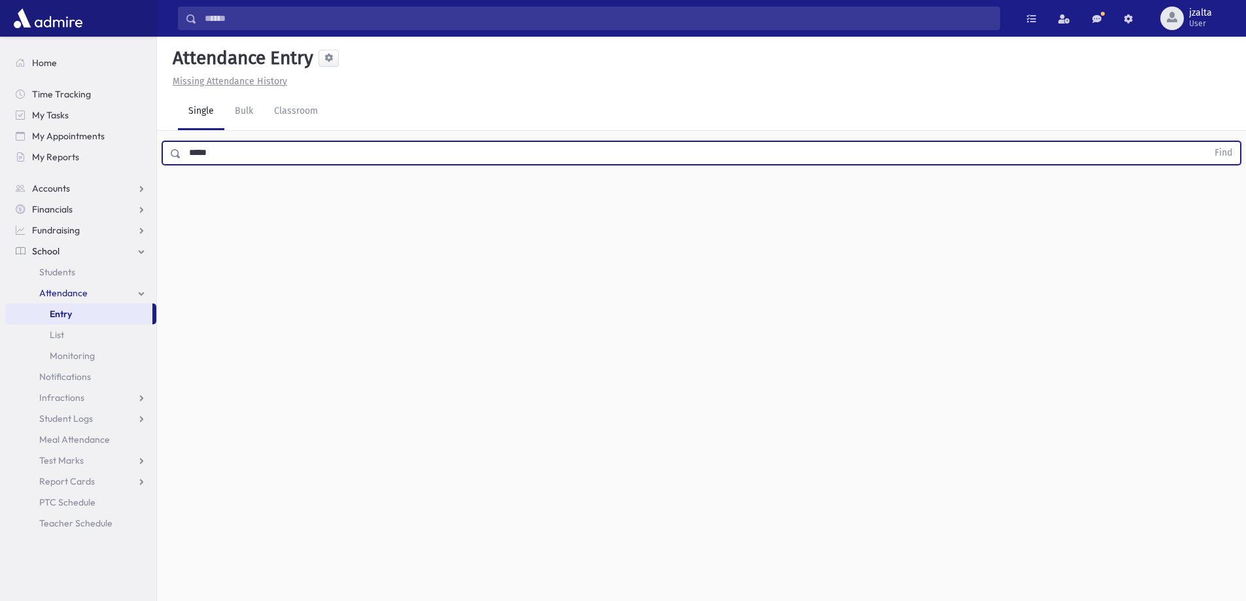
type input "*****"
click at [1207, 142] on button "Find" at bounding box center [1223, 153] width 33 height 22
click at [1208, 207] on button "button" at bounding box center [1211, 196] width 26 height 24
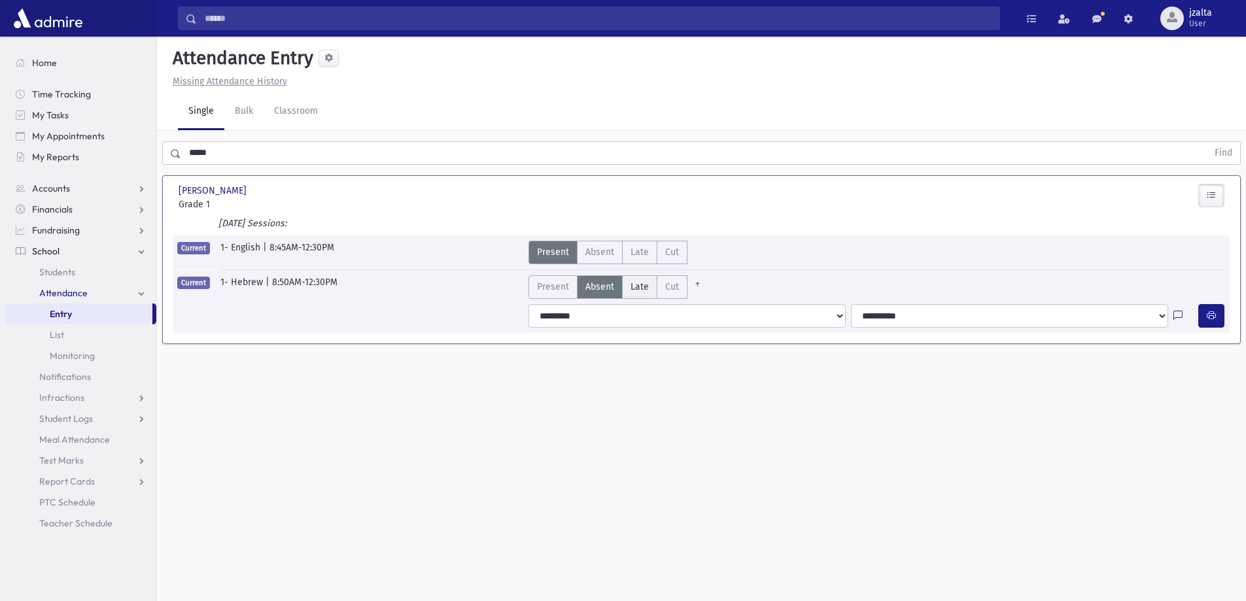
click at [633, 290] on span "Late" at bounding box center [640, 287] width 18 height 14
click at [1206, 315] on button "button" at bounding box center [1211, 316] width 26 height 24
click at [273, 97] on link "Classroom" at bounding box center [296, 112] width 65 height 37
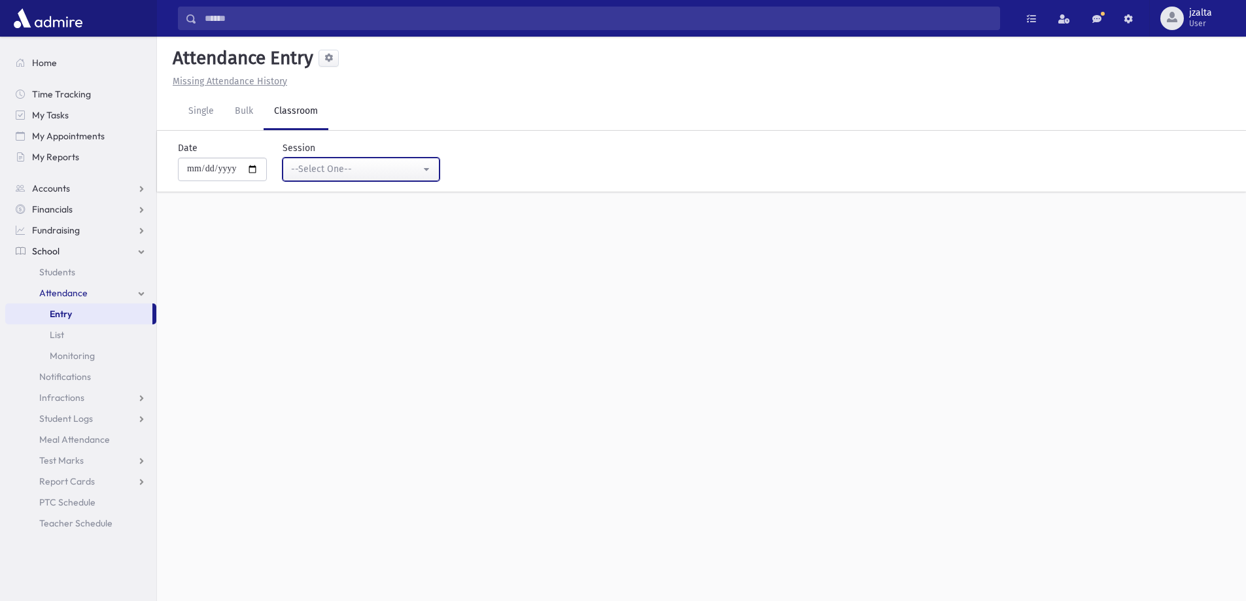
click at [379, 164] on div "--Select One--" at bounding box center [356, 169] width 130 height 14
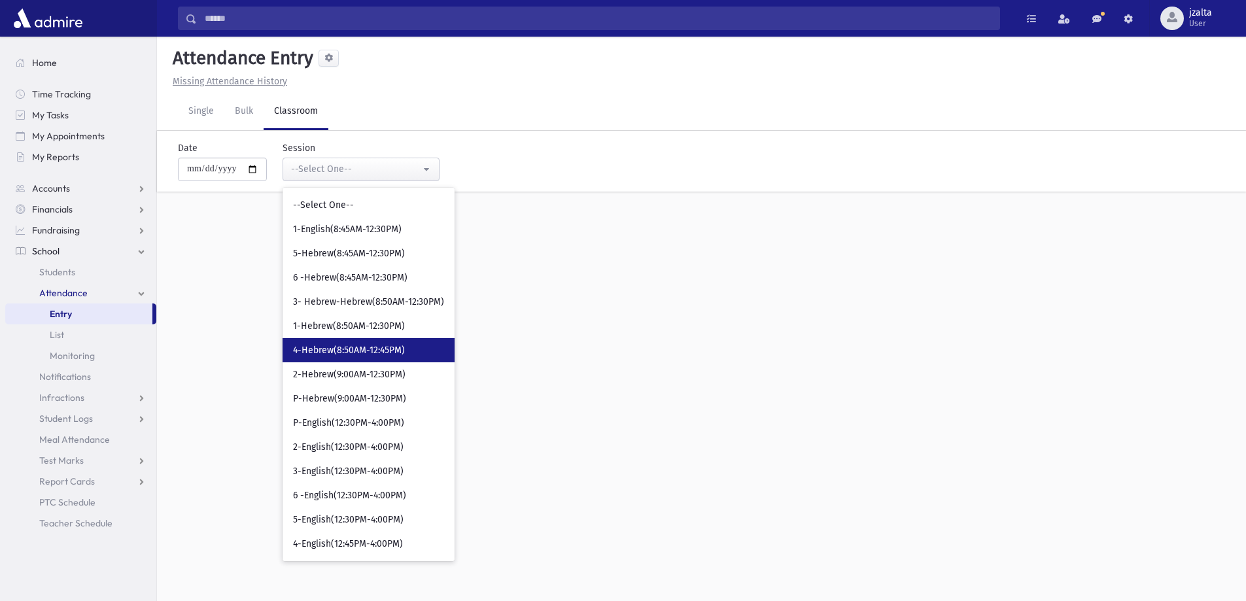
click at [368, 353] on span "4-Hebrew(8:50AM-12:45PM)" at bounding box center [349, 350] width 112 height 13
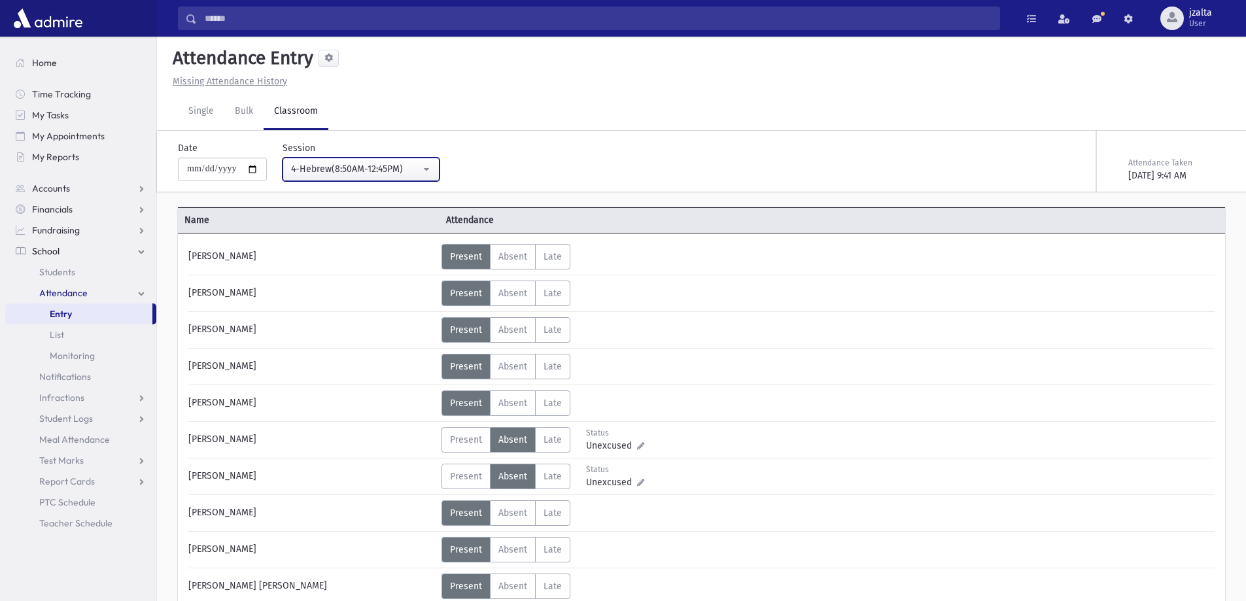
click at [352, 171] on div "4-Hebrew(8:50AM-12:45PM)" at bounding box center [356, 169] width 130 height 14
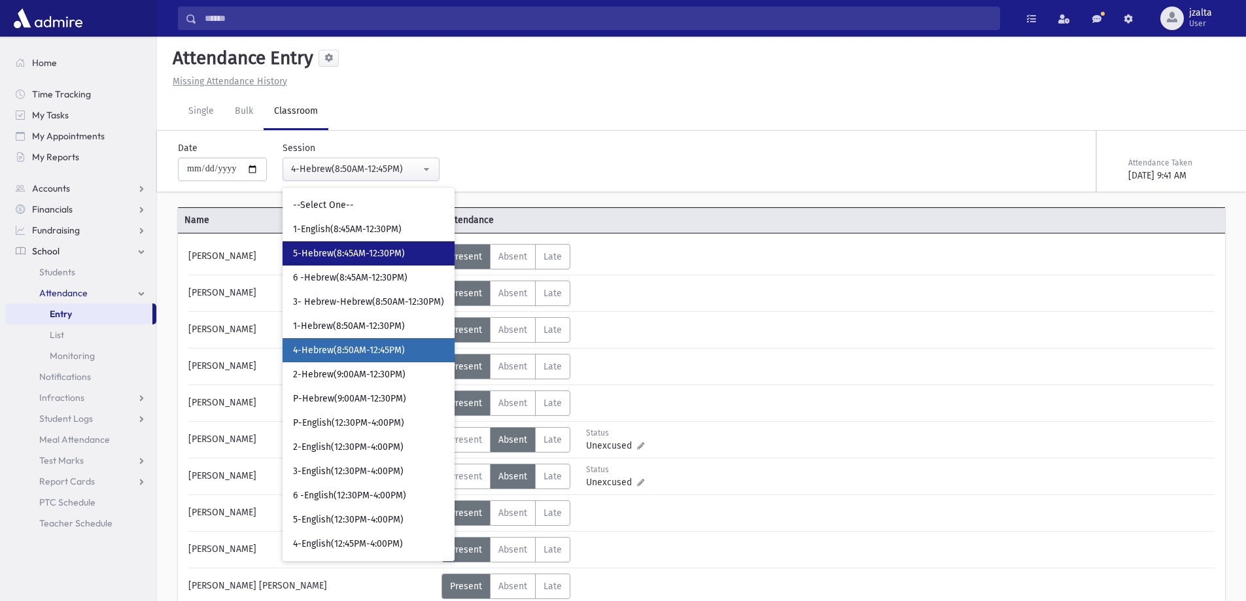
click at [348, 256] on span "5-Hebrew(8:45AM-12:30PM)" at bounding box center [349, 253] width 112 height 13
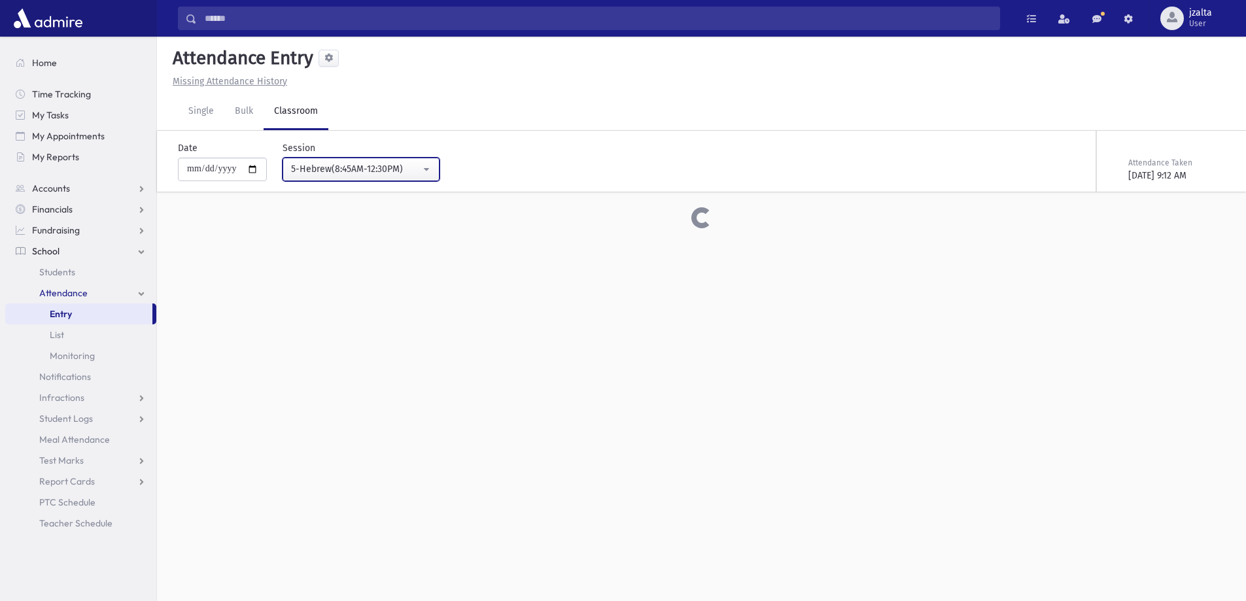
click at [353, 173] on div "5-Hebrew(8:45AM-12:30PM)" at bounding box center [356, 169] width 130 height 14
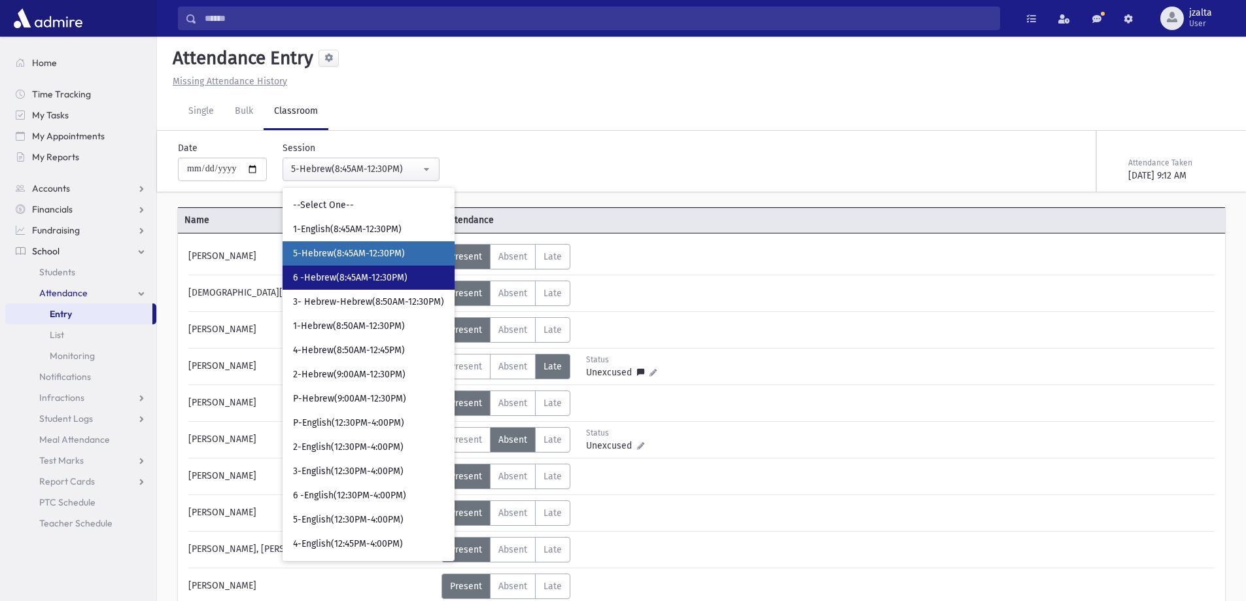
click at [375, 286] on link "6 -Hebrew(8:45AM-12:30PM)" at bounding box center [369, 278] width 172 height 24
select select "***"
